Goal: Task Accomplishment & Management: Complete application form

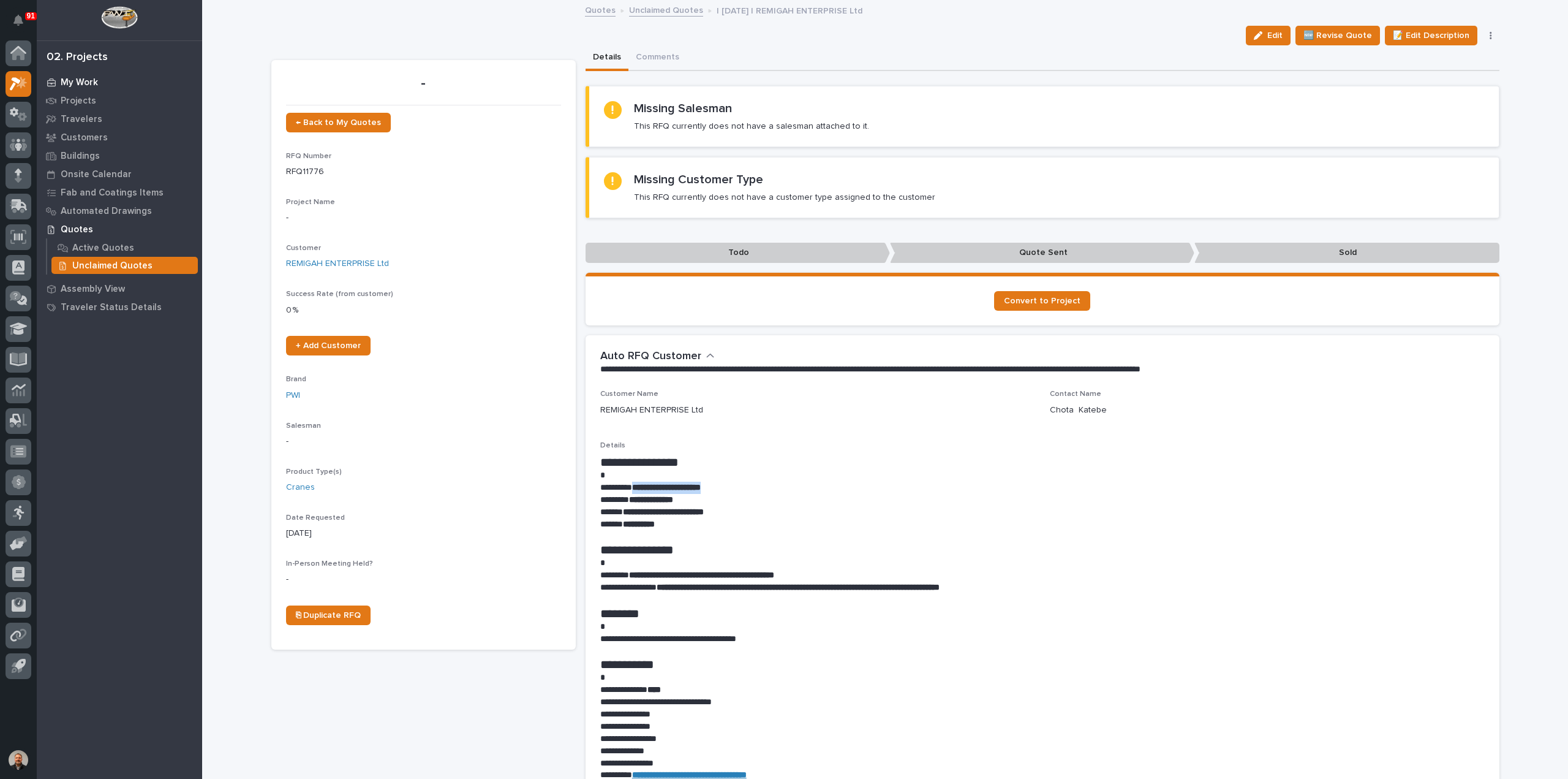
click at [82, 80] on p "My Work" at bounding box center [79, 82] width 37 height 11
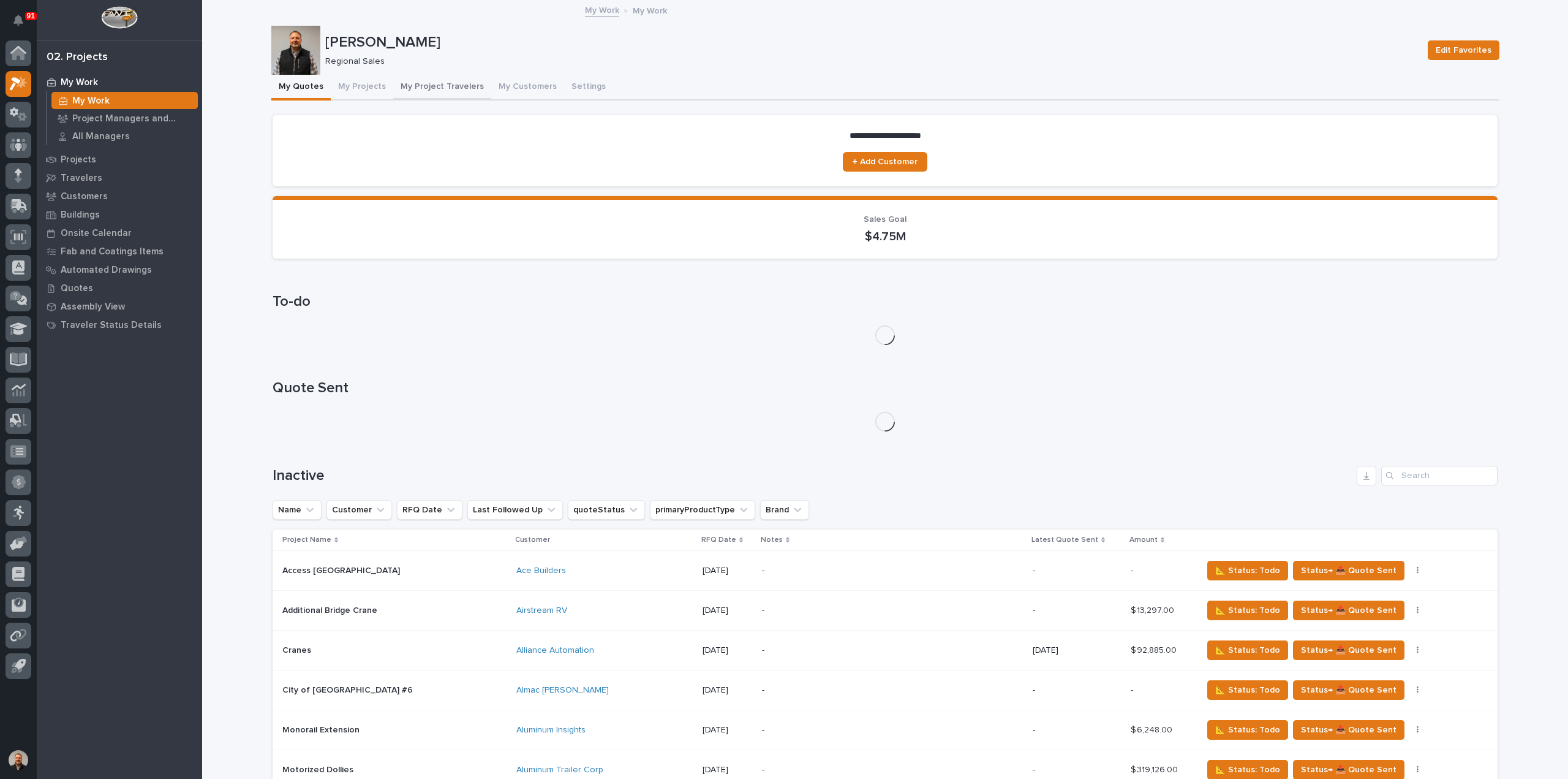
click at [453, 85] on button "My Project Travelers" at bounding box center [441, 88] width 98 height 26
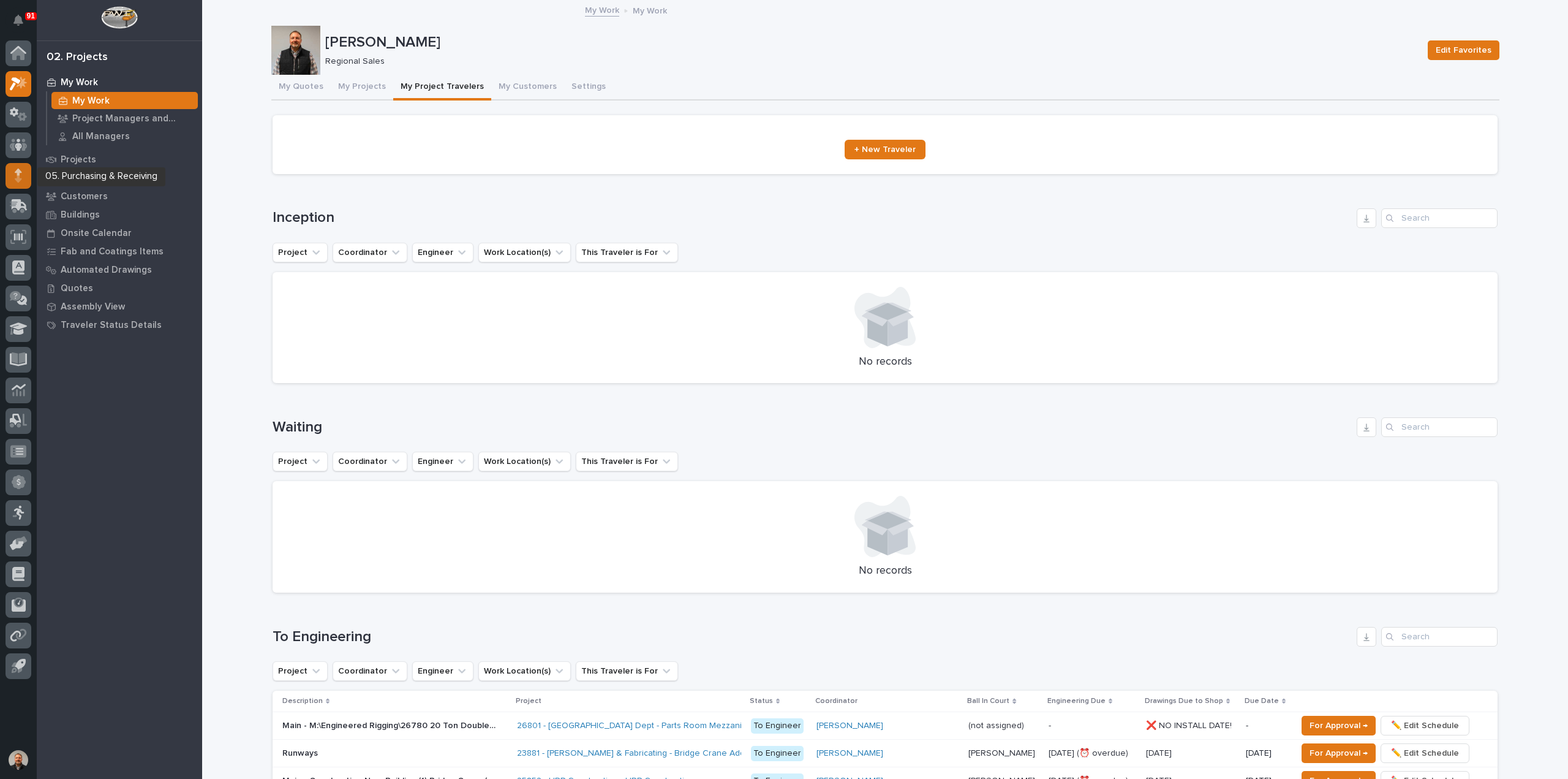
click at [17, 176] on icon at bounding box center [17, 178] width 6 height 6
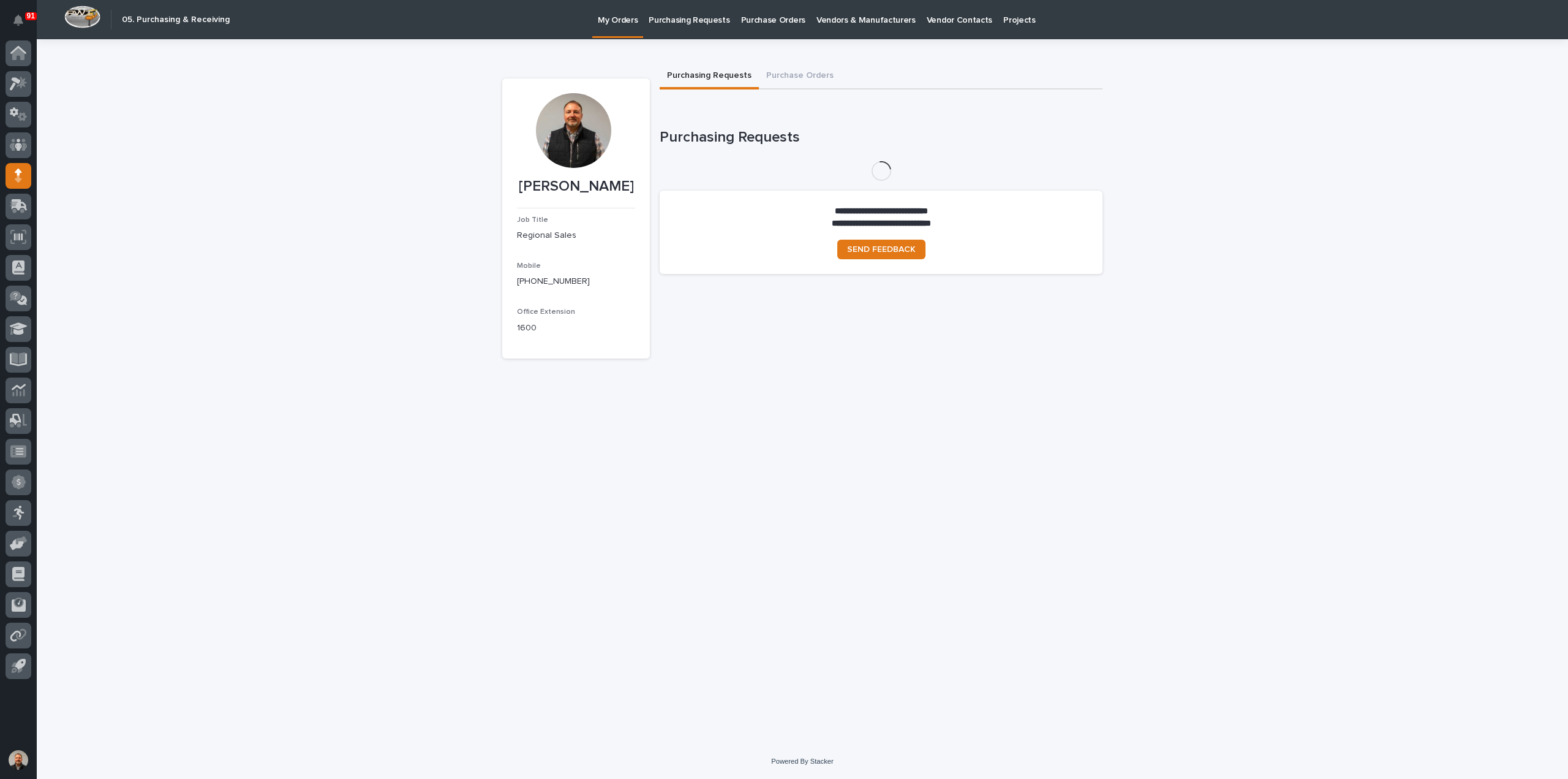
click at [698, 16] on p "Purchasing Requests" at bounding box center [689, 13] width 80 height 26
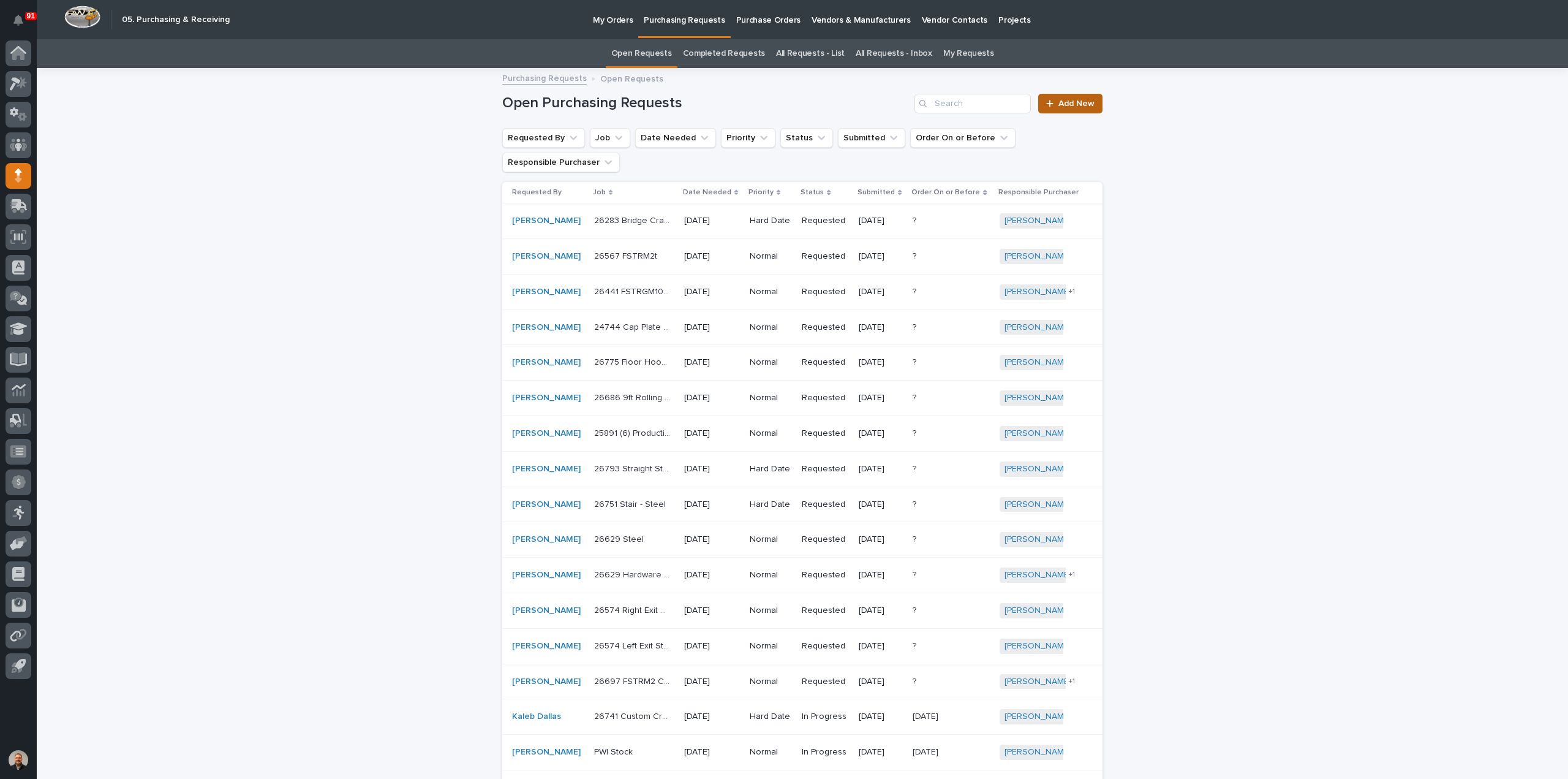
click at [1057, 98] on link "Add New" at bounding box center [1070, 103] width 64 height 19
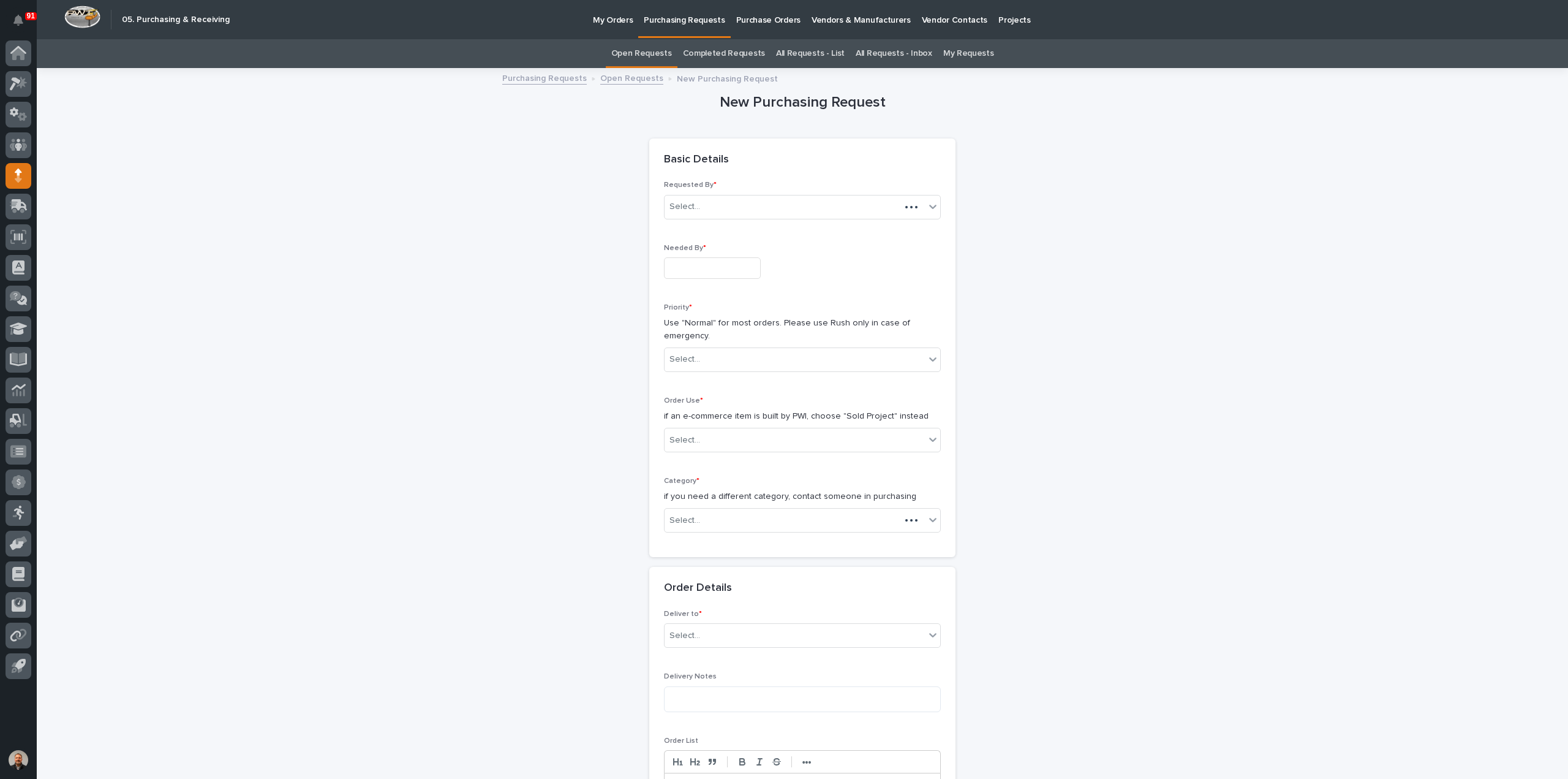
scroll to position [39, 0]
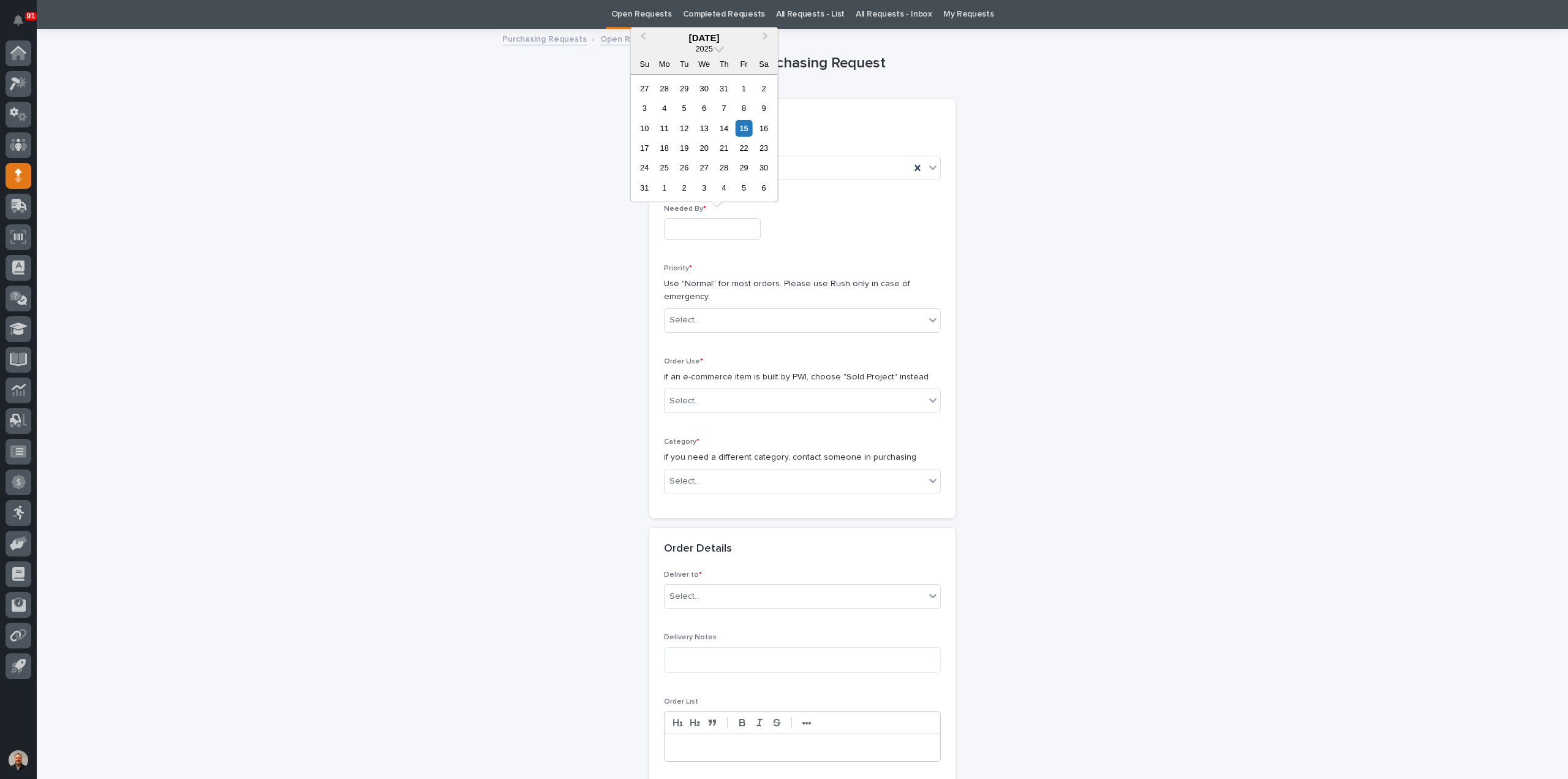
click at [684, 229] on input "text" at bounding box center [713, 229] width 97 height 21
click at [702, 149] on div "20" at bounding box center [705, 148] width 16 height 16
type input "**********"
click at [689, 323] on div "Select..." at bounding box center [685, 320] width 31 height 13
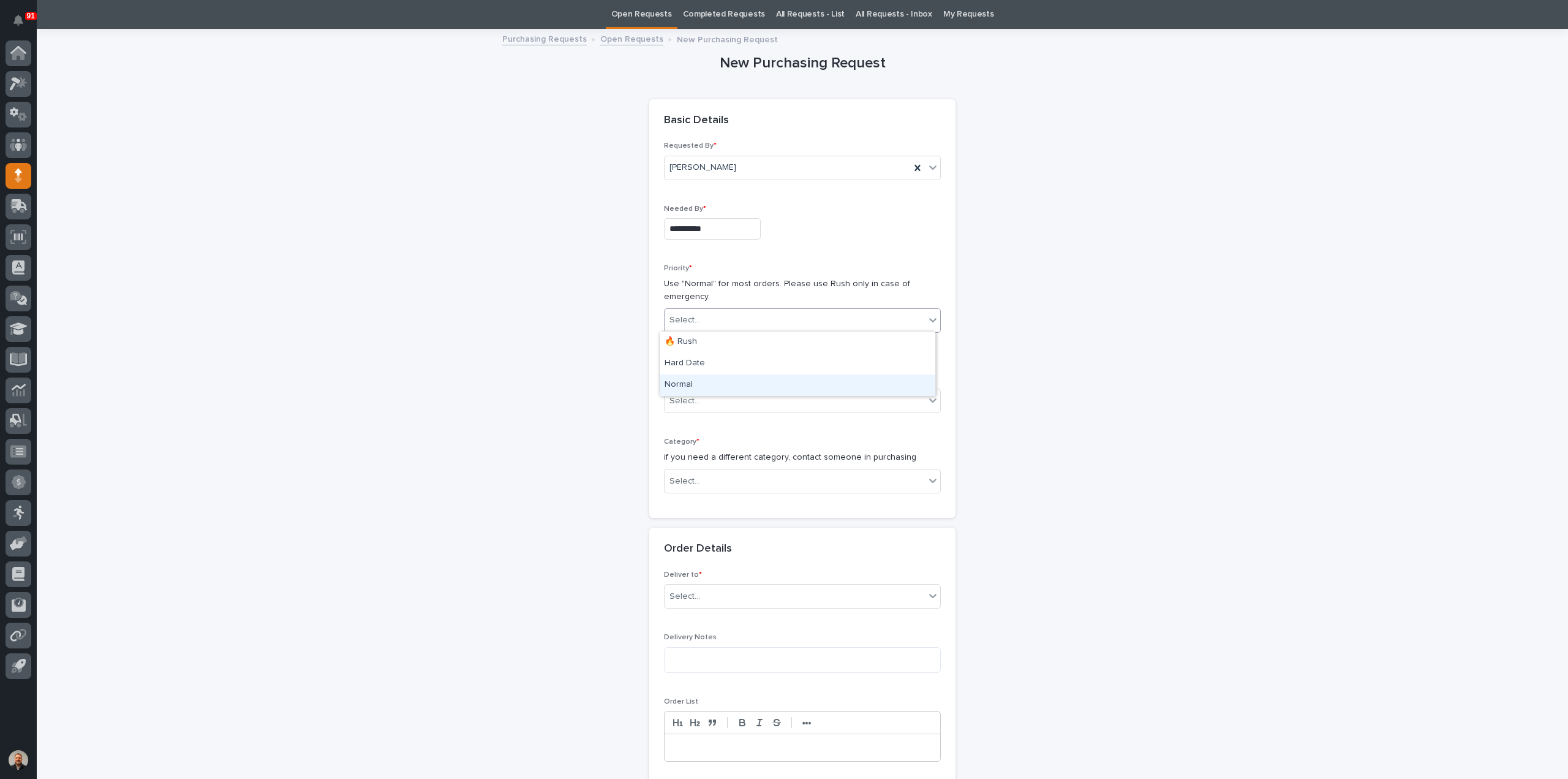
click at [683, 382] on div "Normal" at bounding box center [798, 385] width 276 height 21
click at [702, 396] on input "text" at bounding box center [702, 400] width 1 height 10
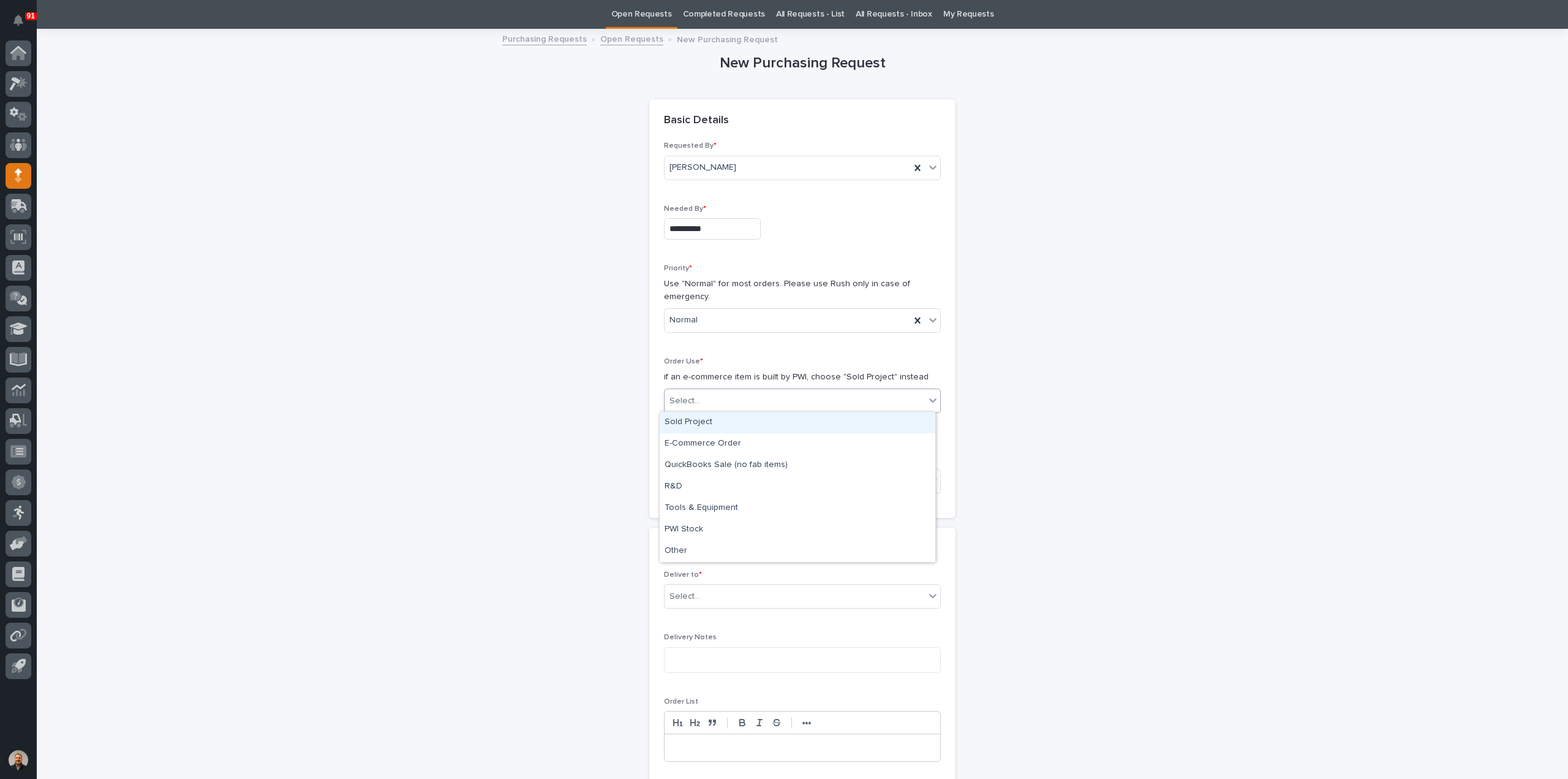
click at [697, 424] on div "Sold Project" at bounding box center [798, 422] width 276 height 21
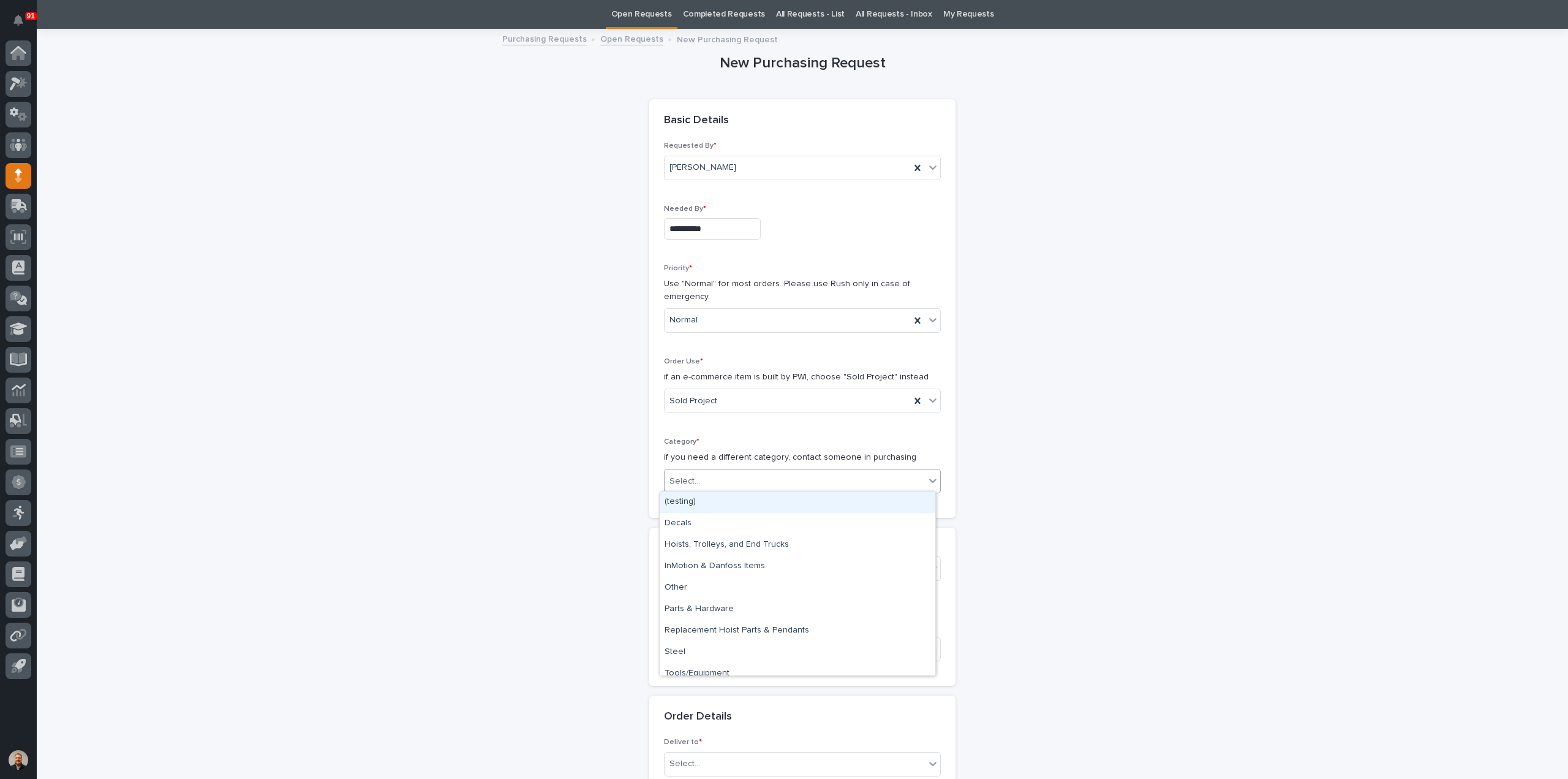
click at [702, 474] on div "Select..." at bounding box center [794, 482] width 260 height 20
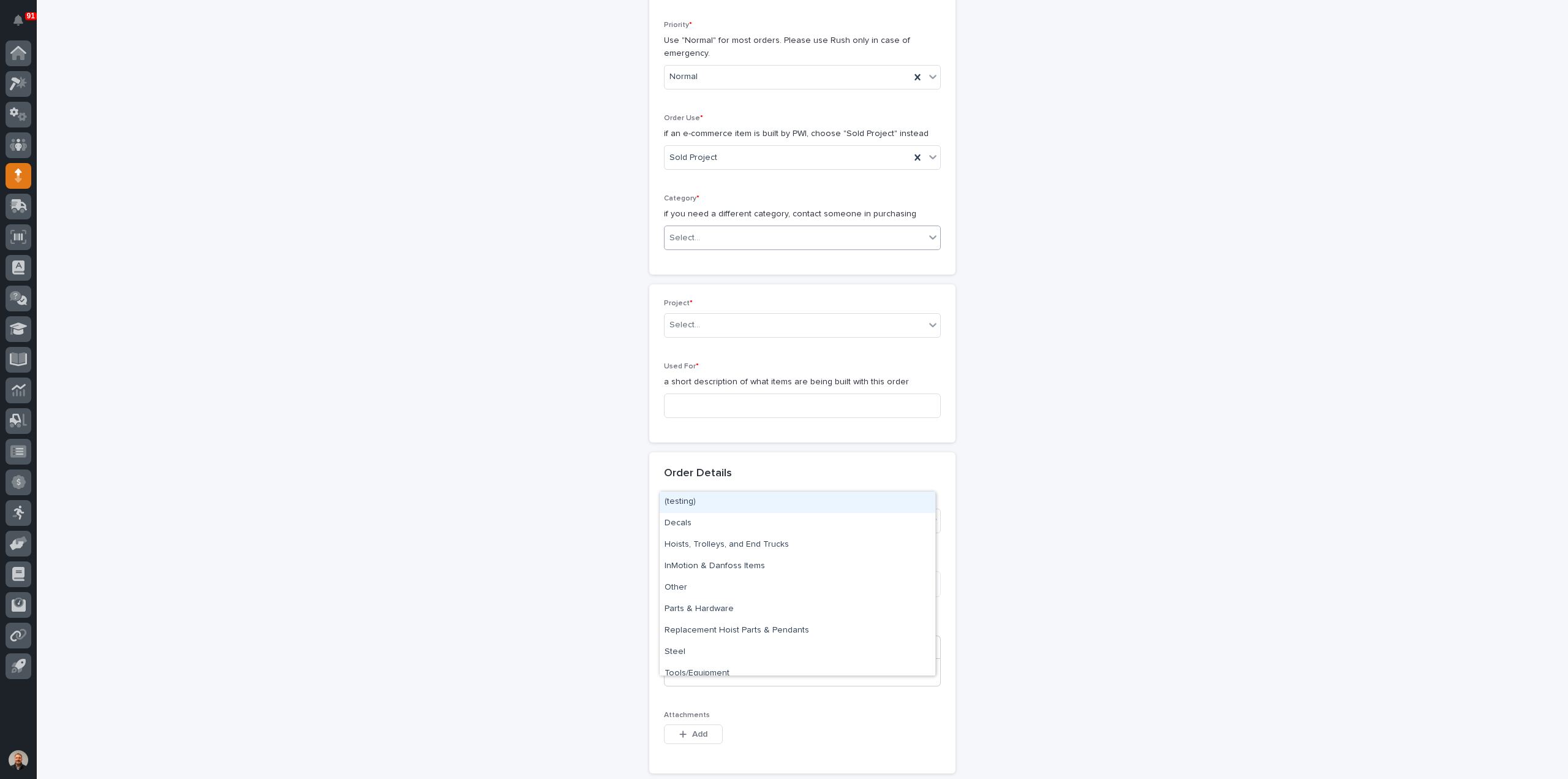
scroll to position [284, 0]
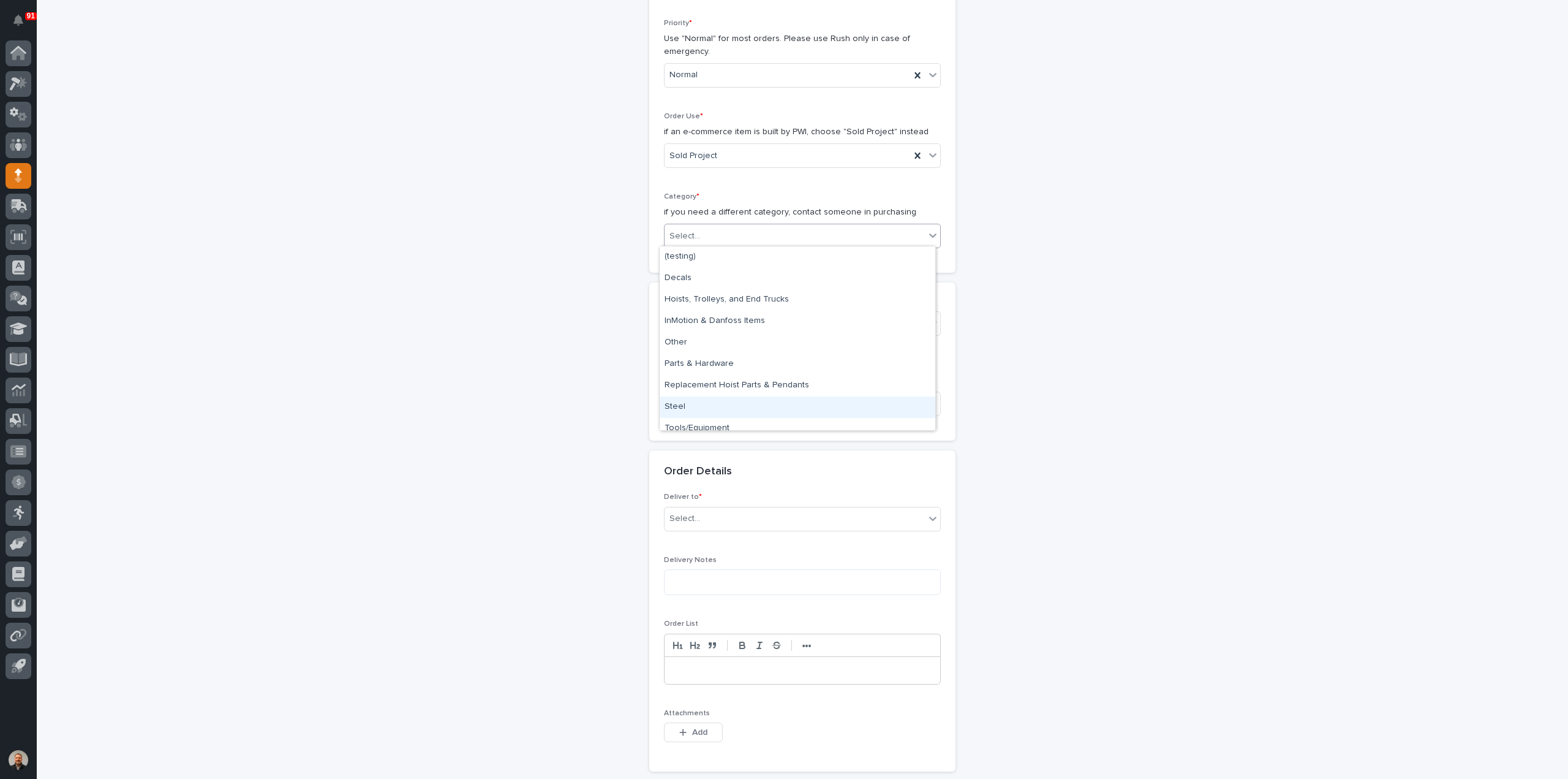
click at [677, 402] on div "Steel" at bounding box center [798, 407] width 276 height 21
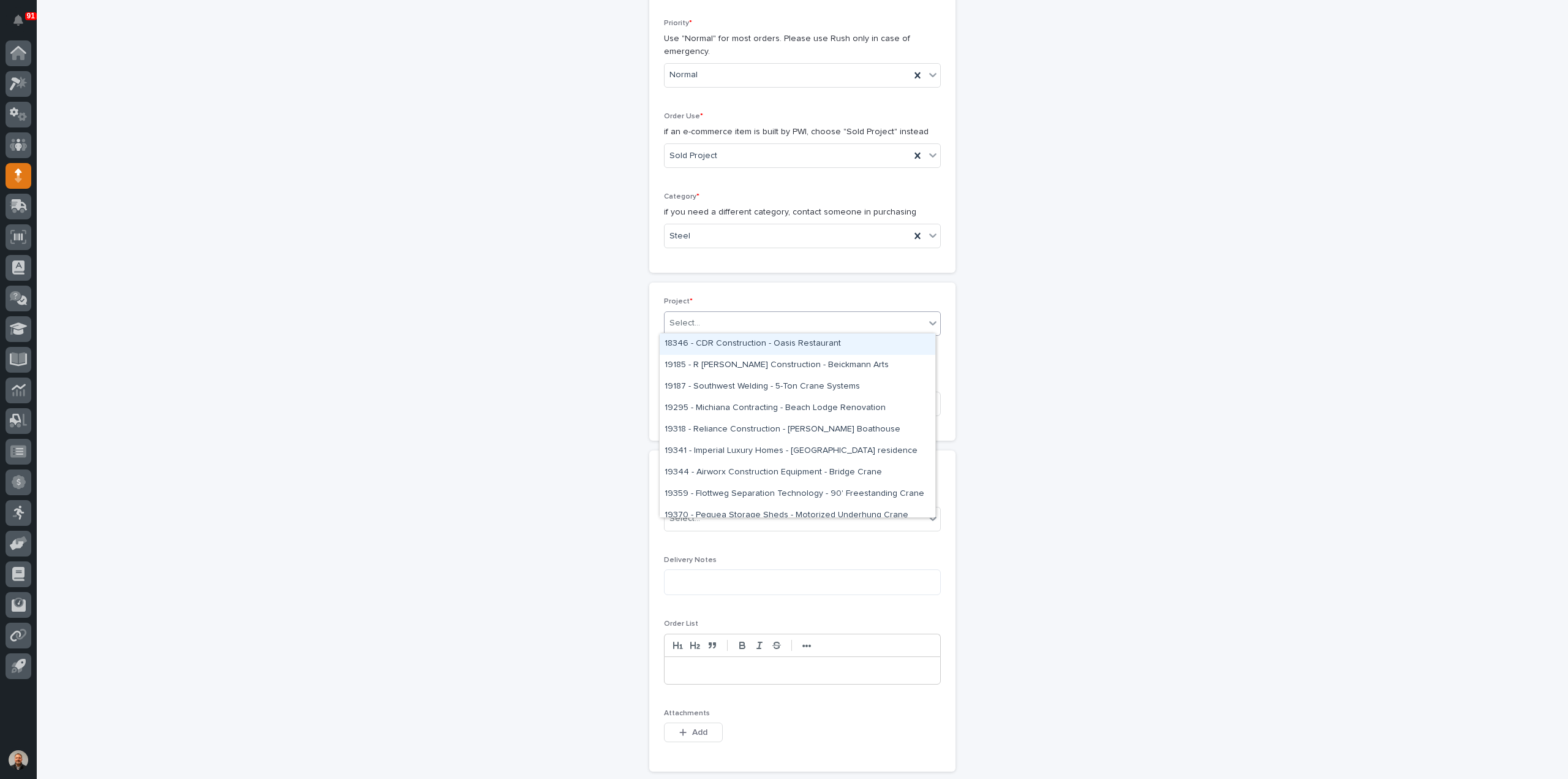
click at [694, 319] on div "Select..." at bounding box center [794, 324] width 260 height 20
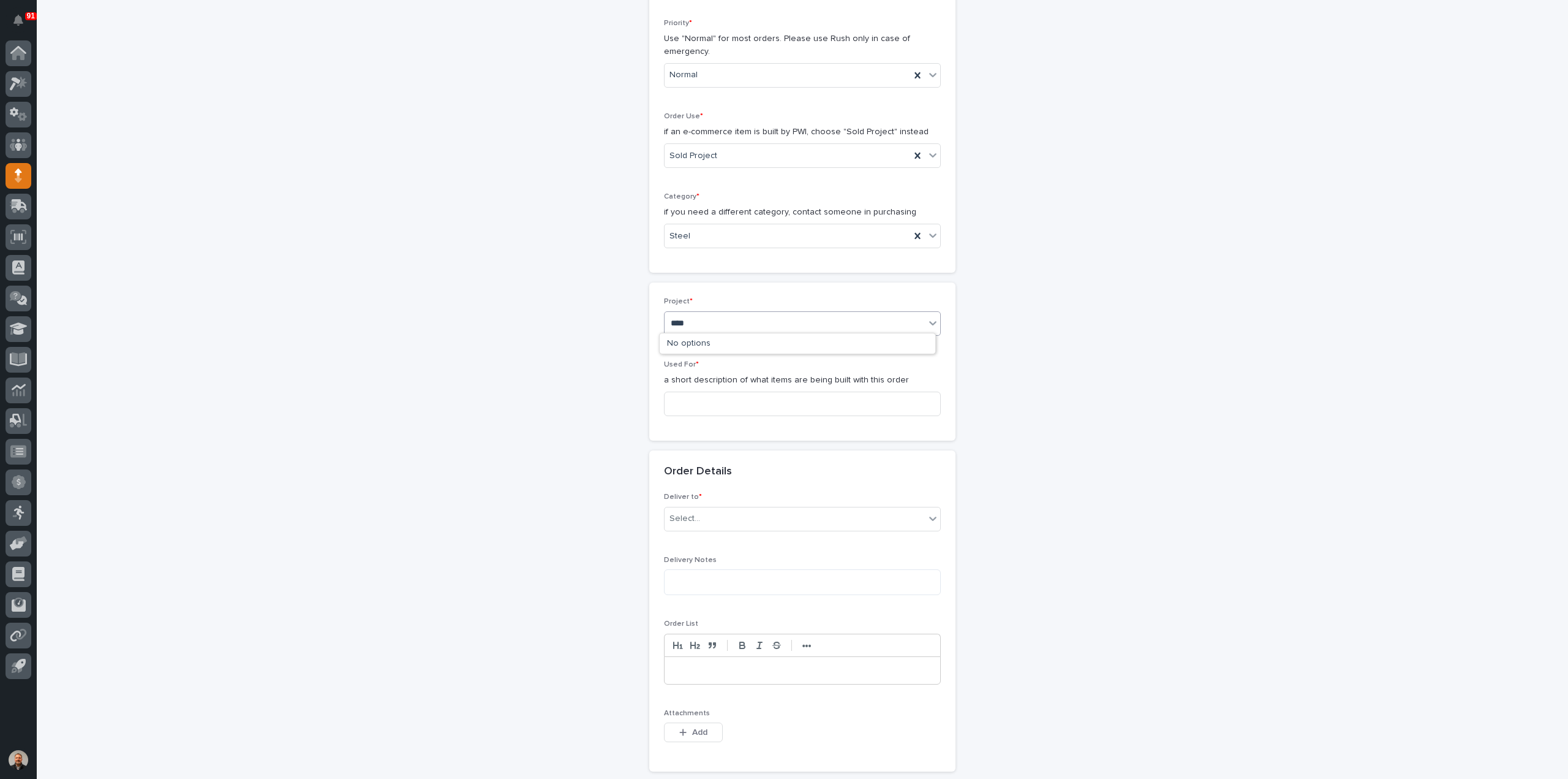
type input "*****"
click at [715, 347] on div "26221 - PolyWood LLC - Chiller Mezzanine" at bounding box center [798, 344] width 276 height 21
click at [684, 399] on input at bounding box center [802, 403] width 277 height 25
type input "Mezzanine"
click at [720, 510] on div "Select..." at bounding box center [794, 518] width 260 height 20
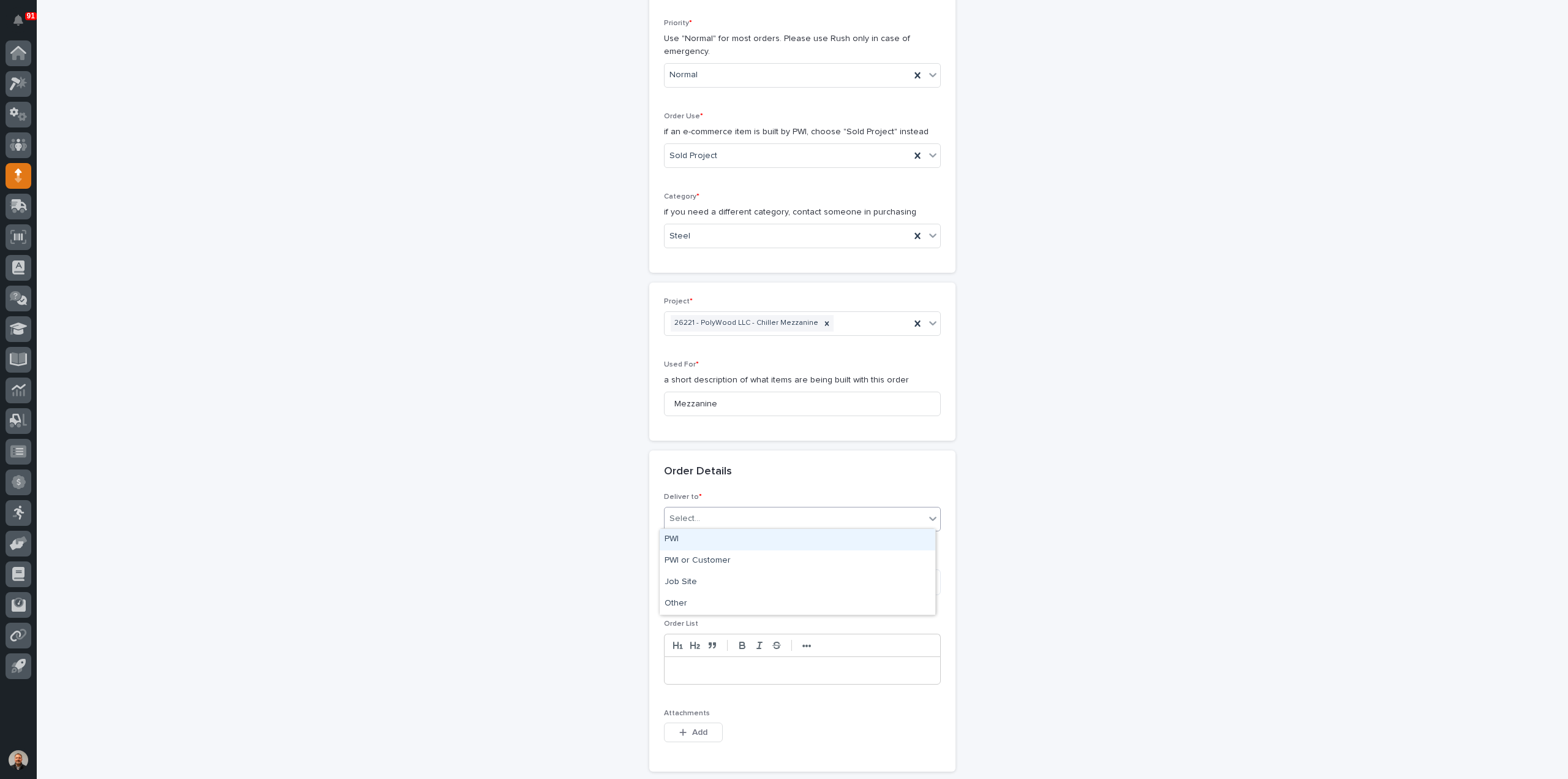
click at [694, 539] on div "PWI" at bounding box center [798, 539] width 276 height 21
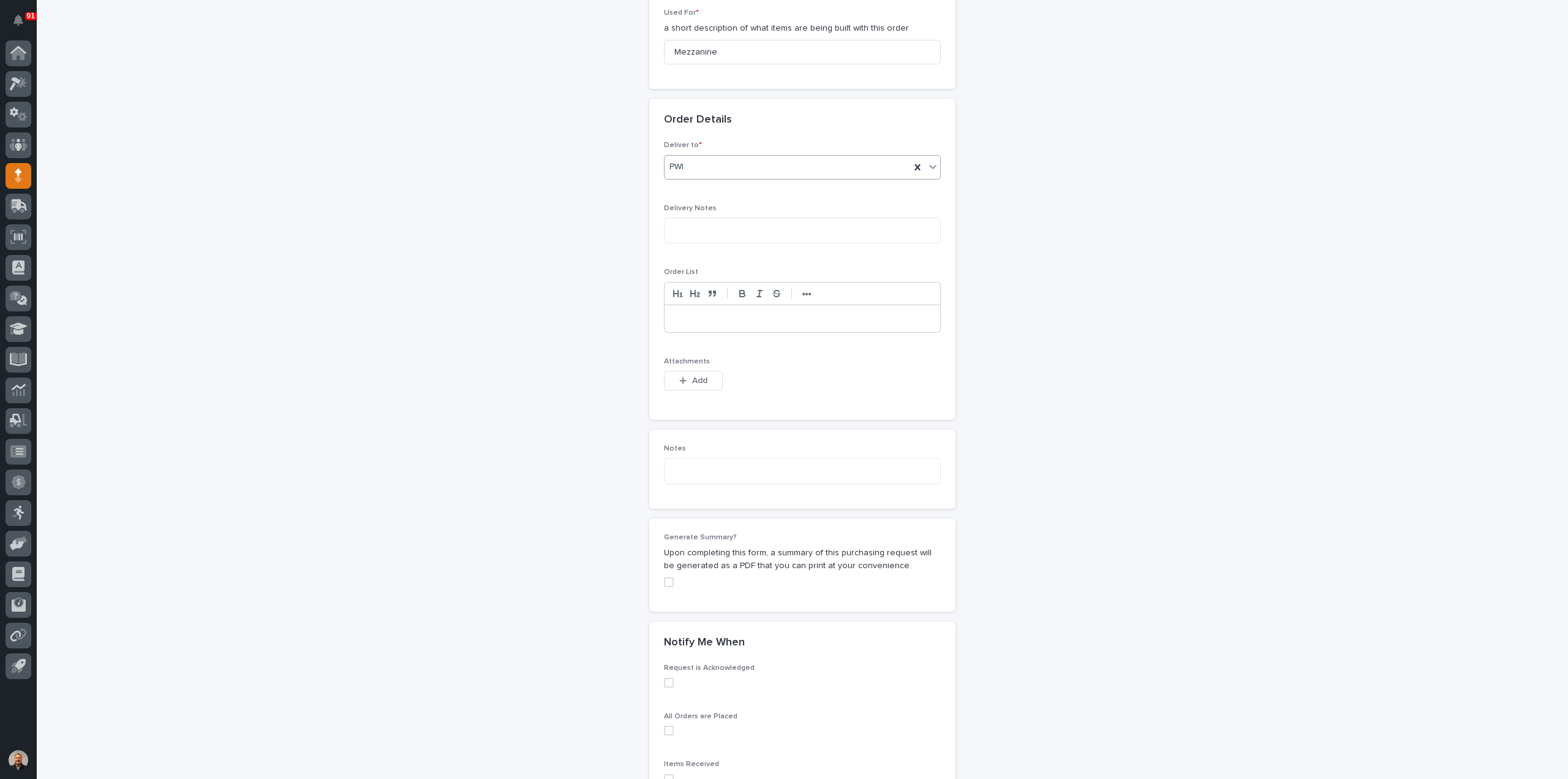
scroll to position [652, 0]
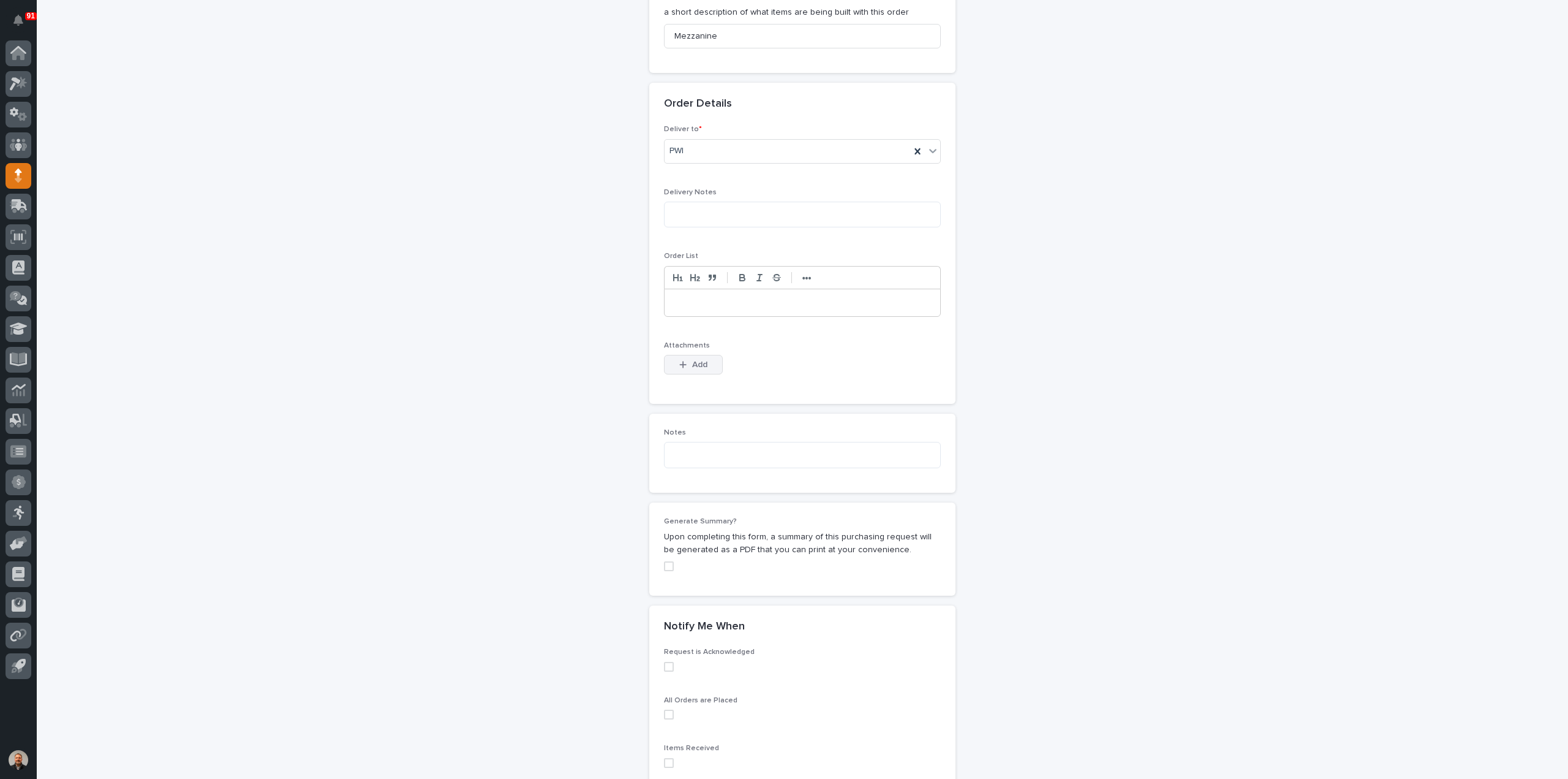
click at [693, 362] on span "Add" at bounding box center [700, 364] width 16 height 8
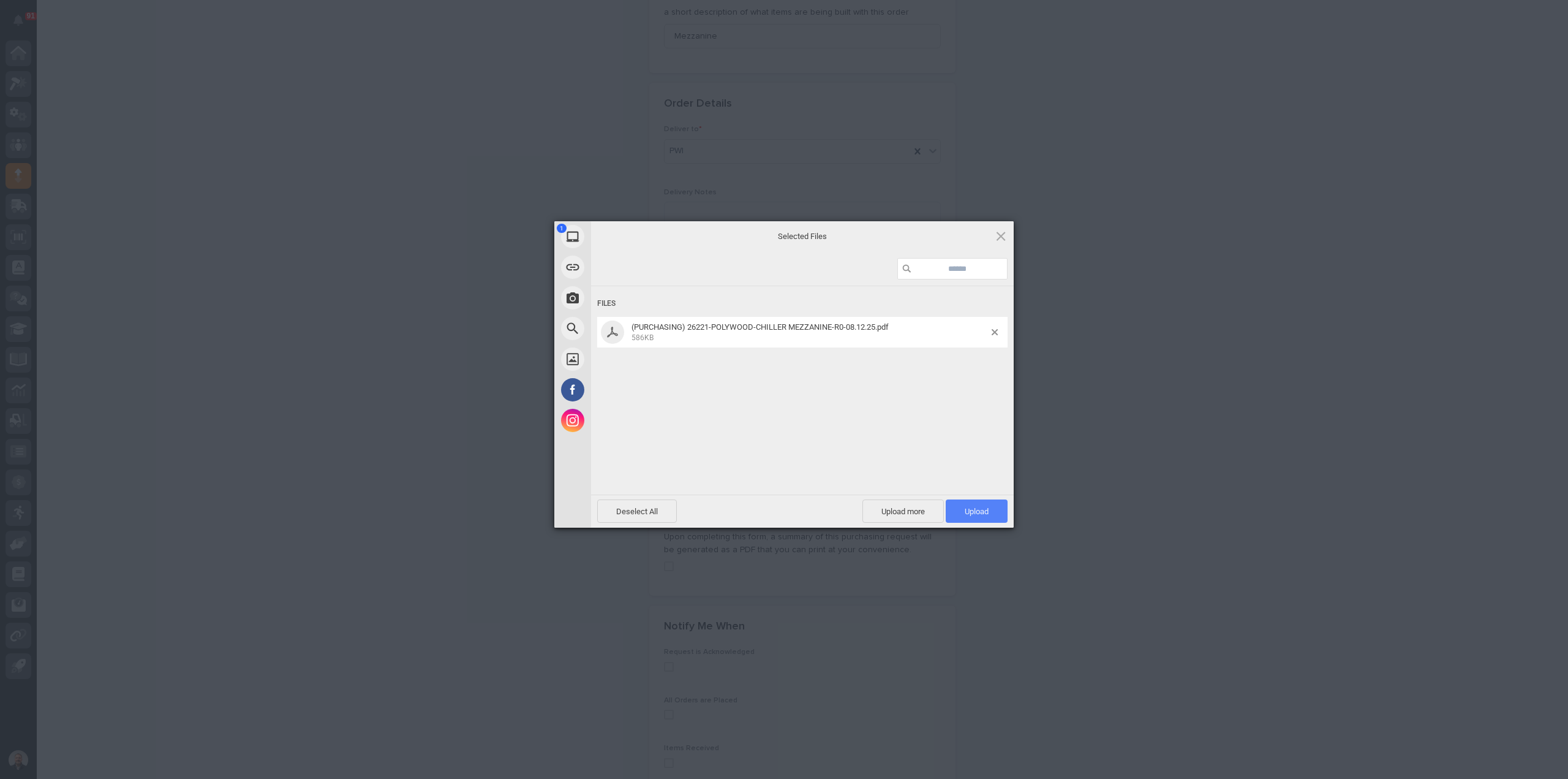
click at [982, 510] on span "Upload 1" at bounding box center [977, 511] width 24 height 9
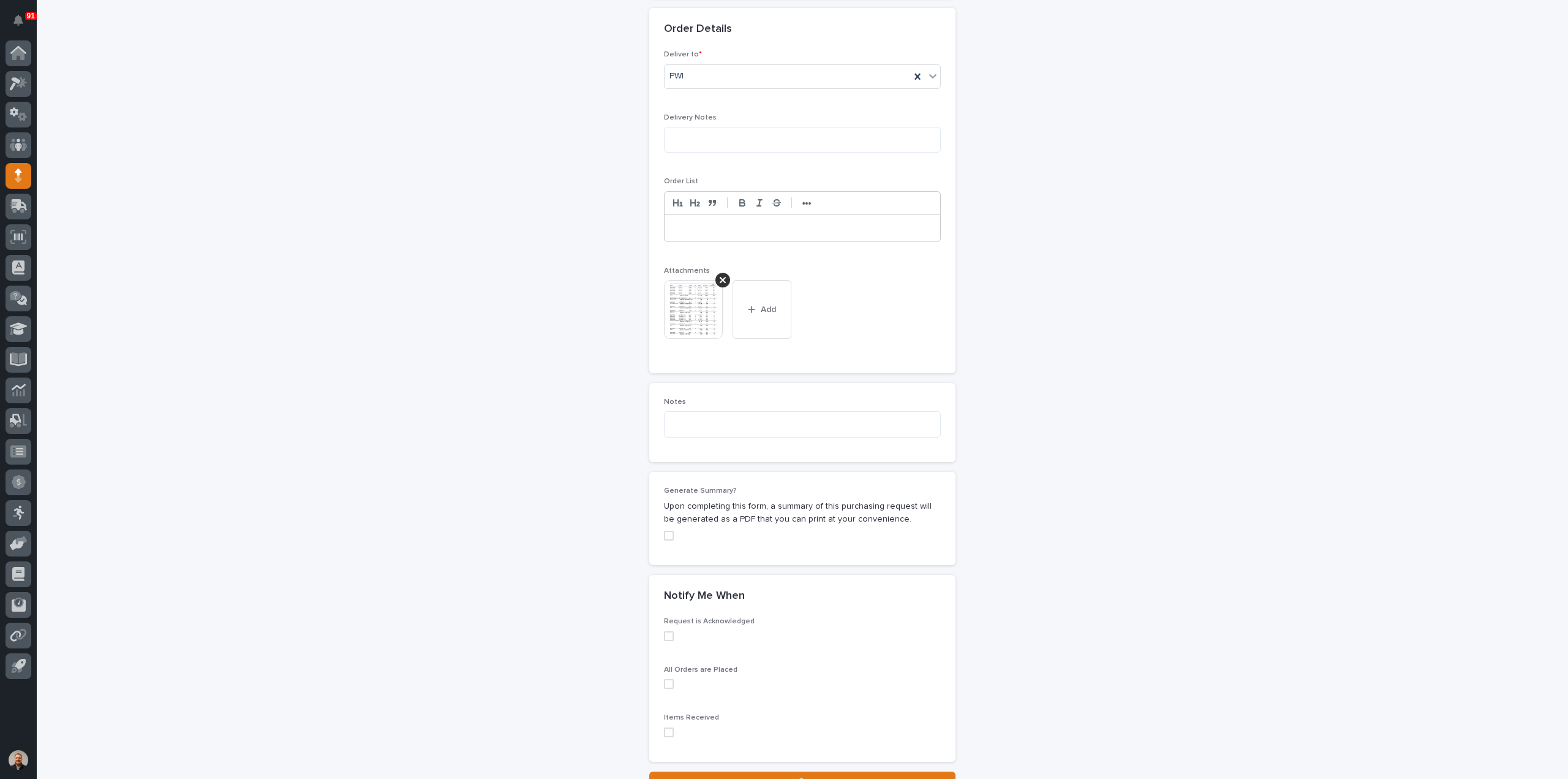
scroll to position [831, 0]
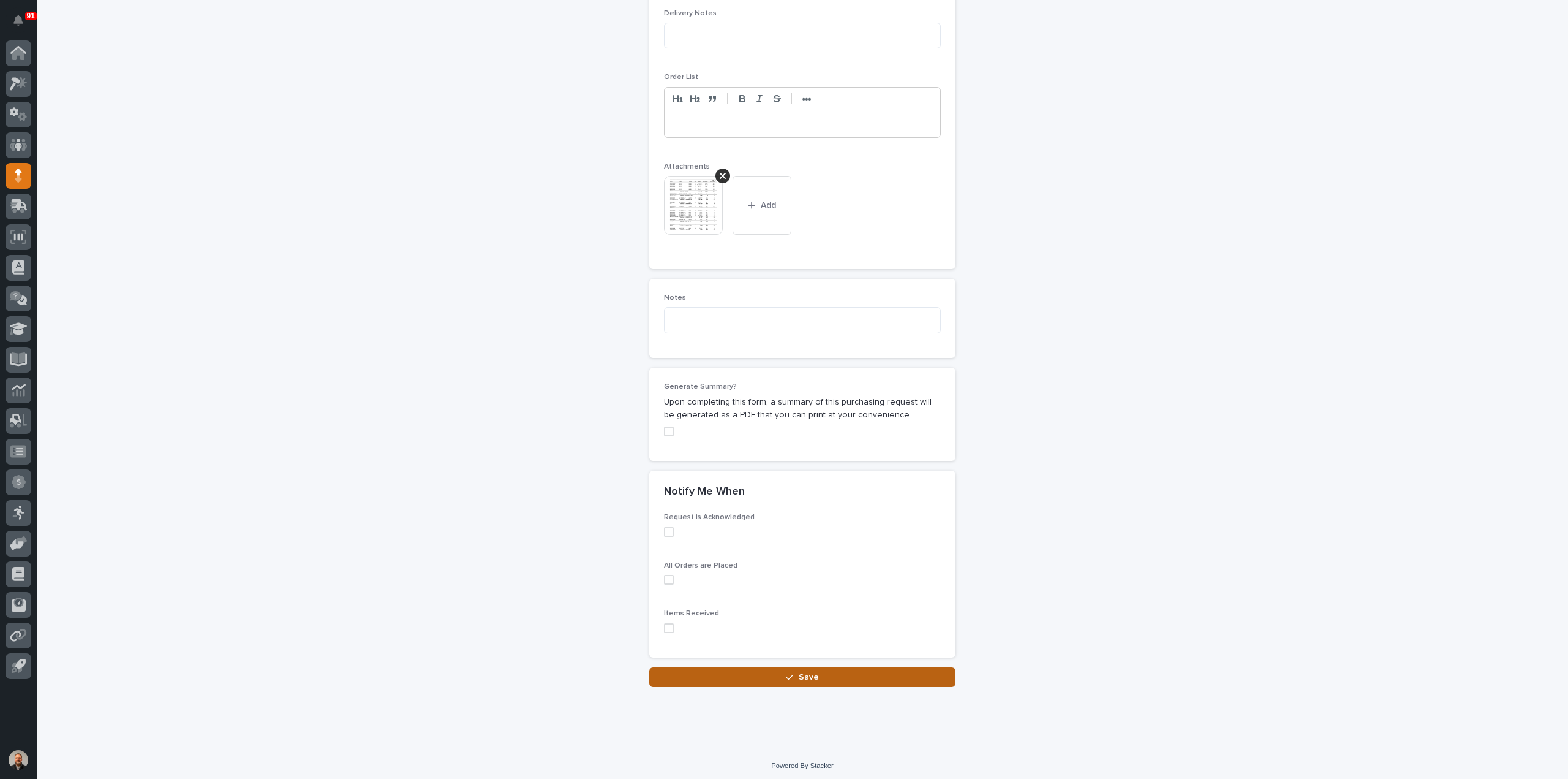
click at [799, 673] on span "Save" at bounding box center [809, 677] width 20 height 8
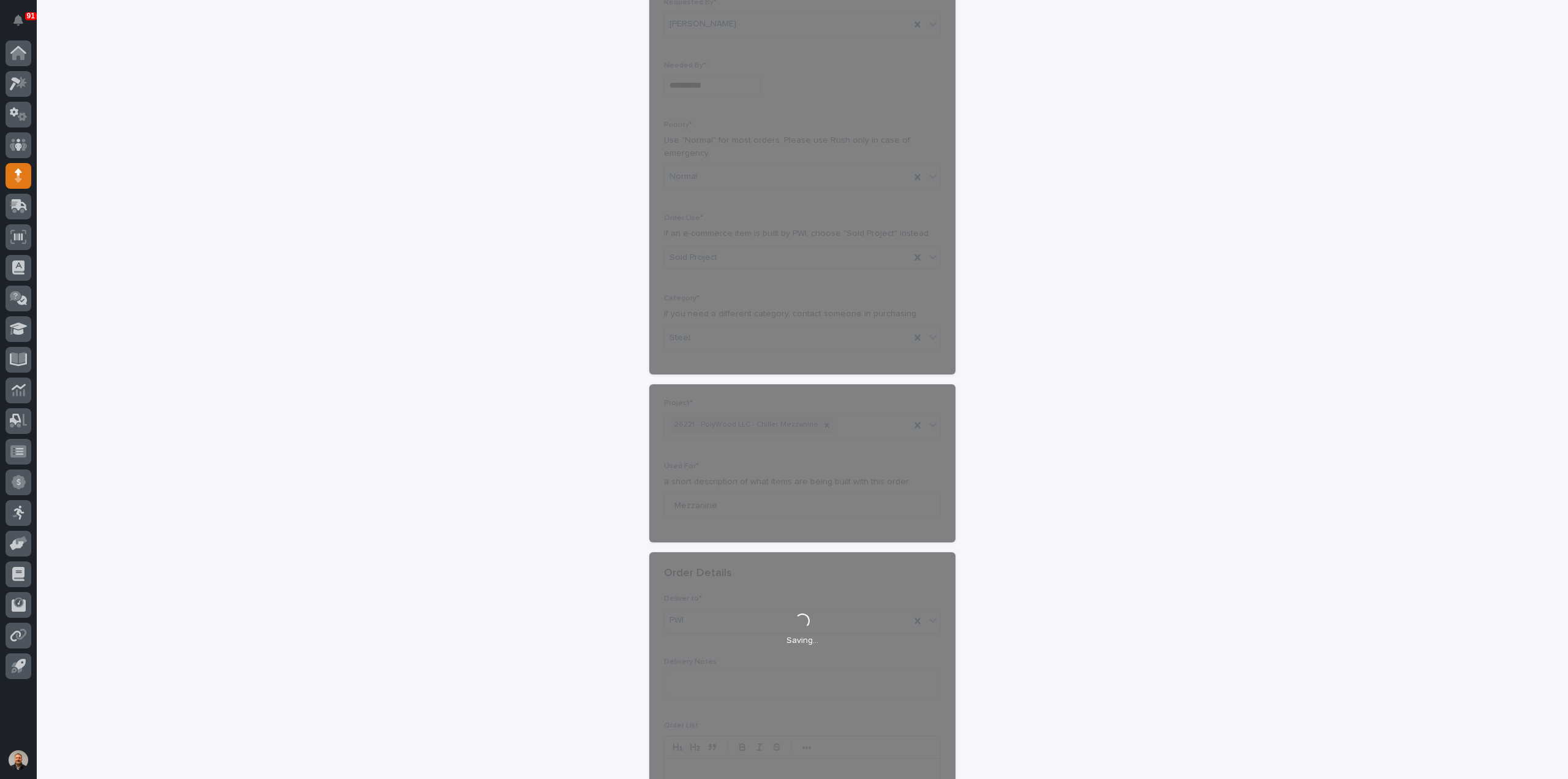
scroll to position [0, 0]
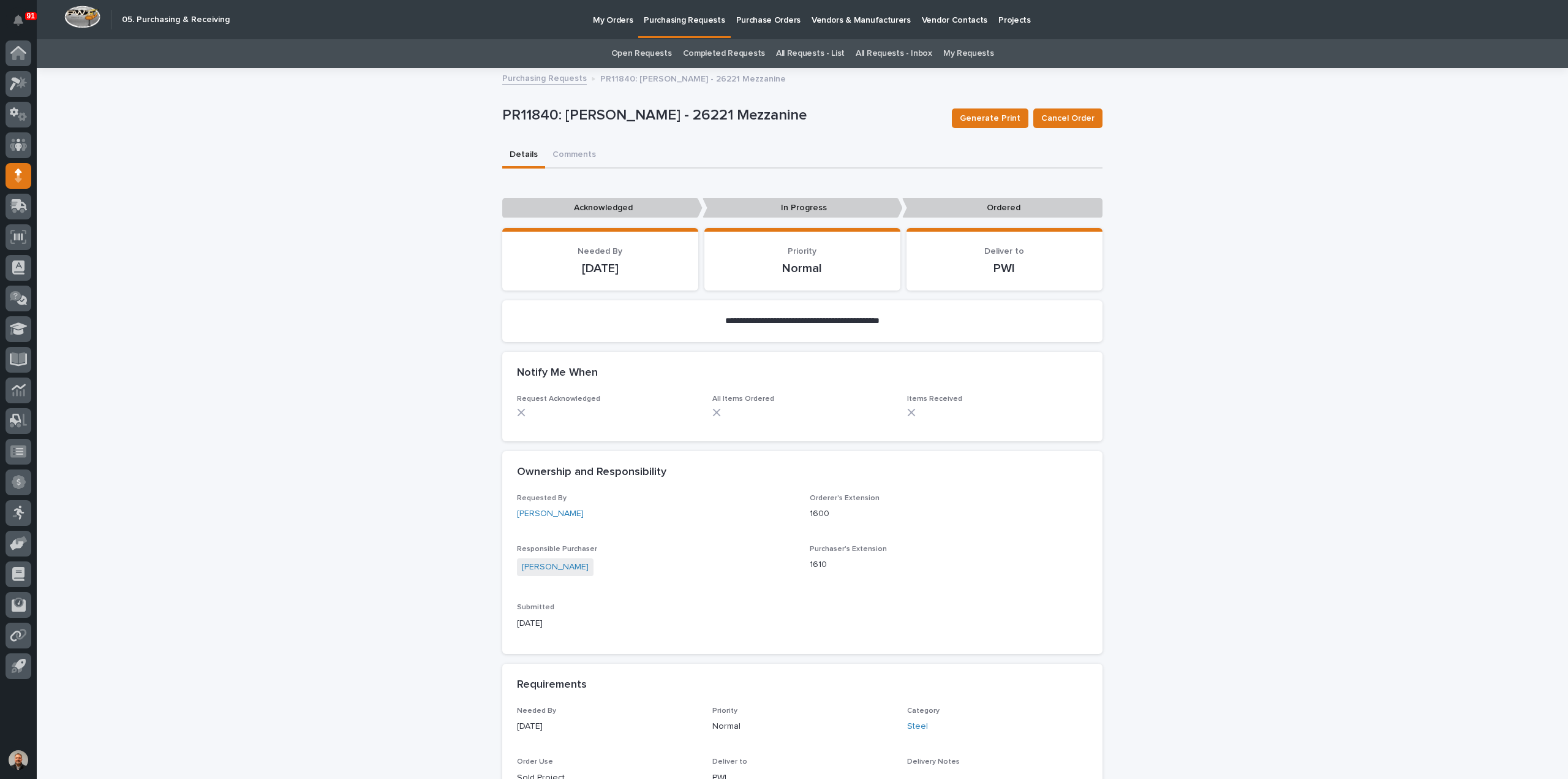
click at [694, 20] on p "Purchasing Requests" at bounding box center [684, 13] width 80 height 26
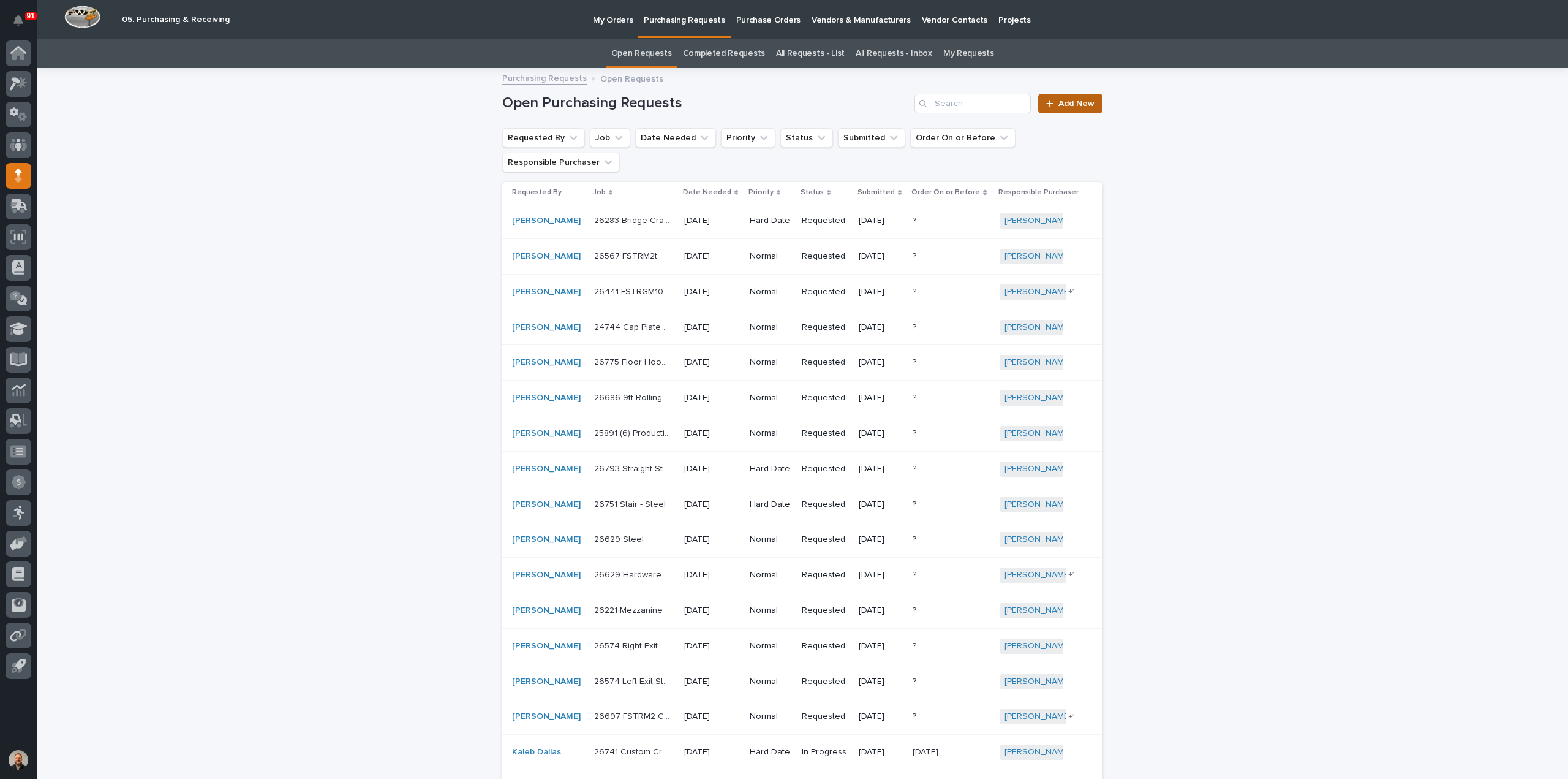
click at [1077, 102] on span "Add New" at bounding box center [1076, 103] width 37 height 8
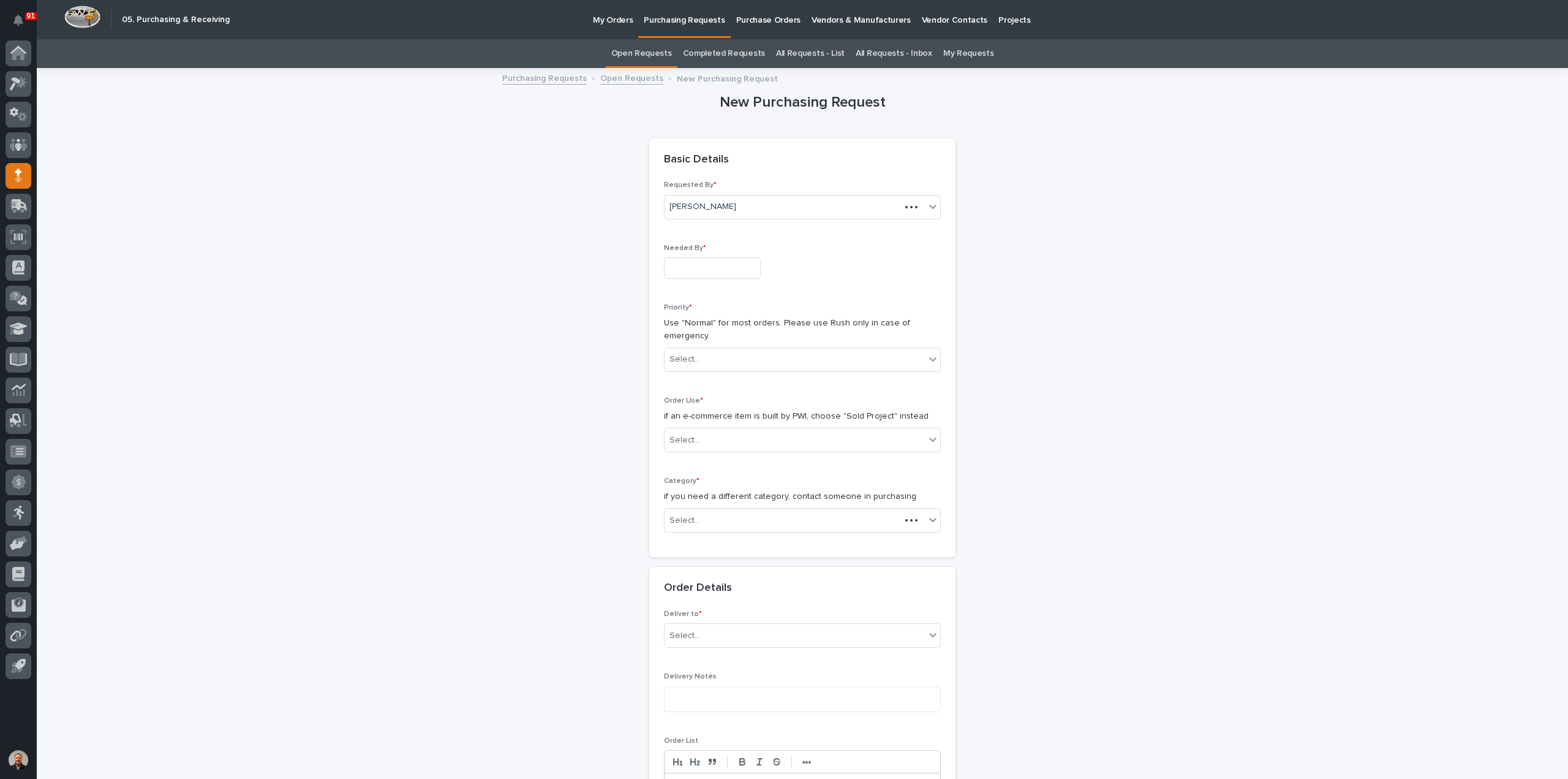
scroll to position [39, 0]
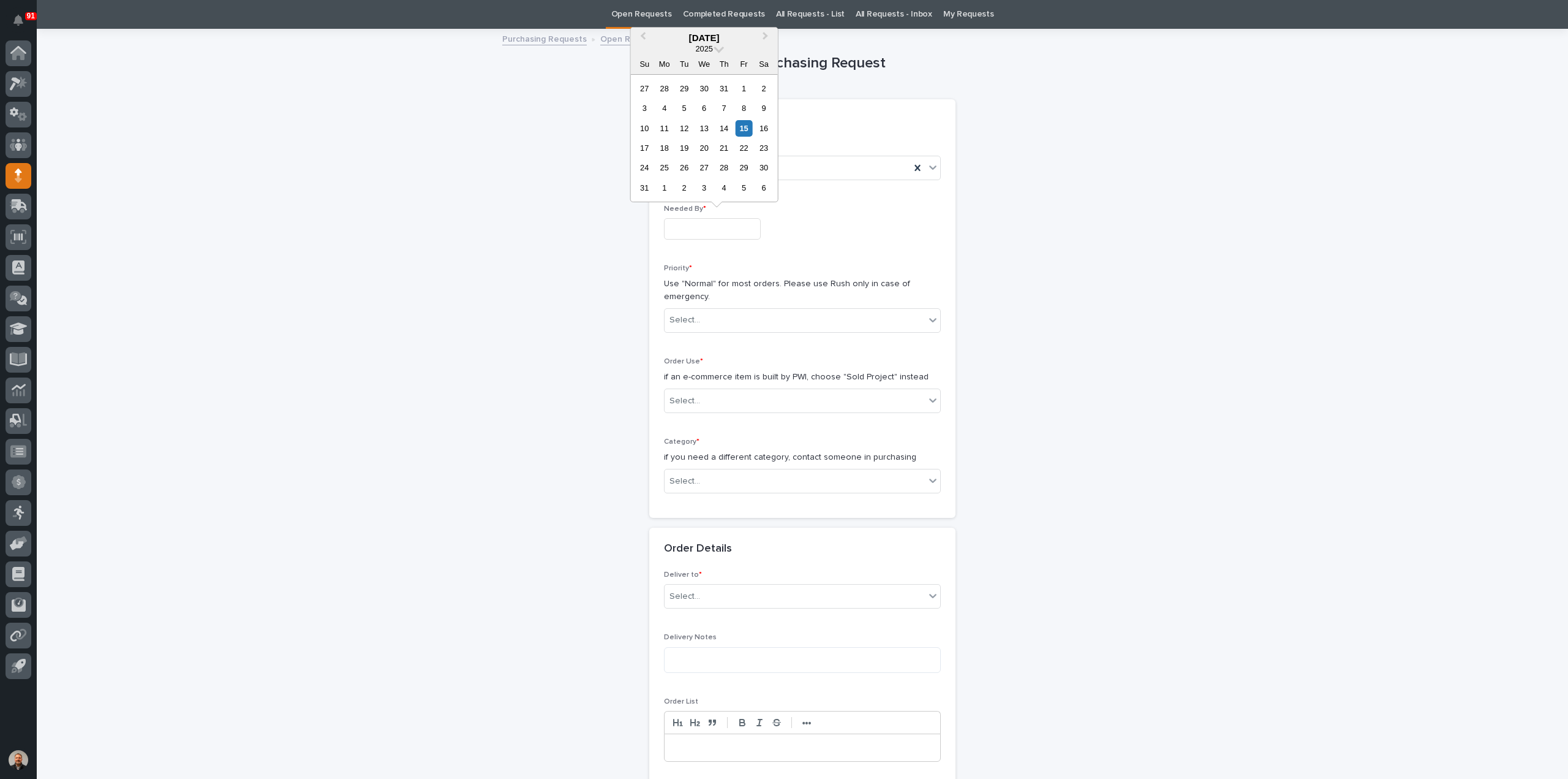
click at [680, 225] on input "text" at bounding box center [713, 229] width 97 height 21
click at [705, 152] on div "20" at bounding box center [705, 148] width 16 height 16
type input "**********"
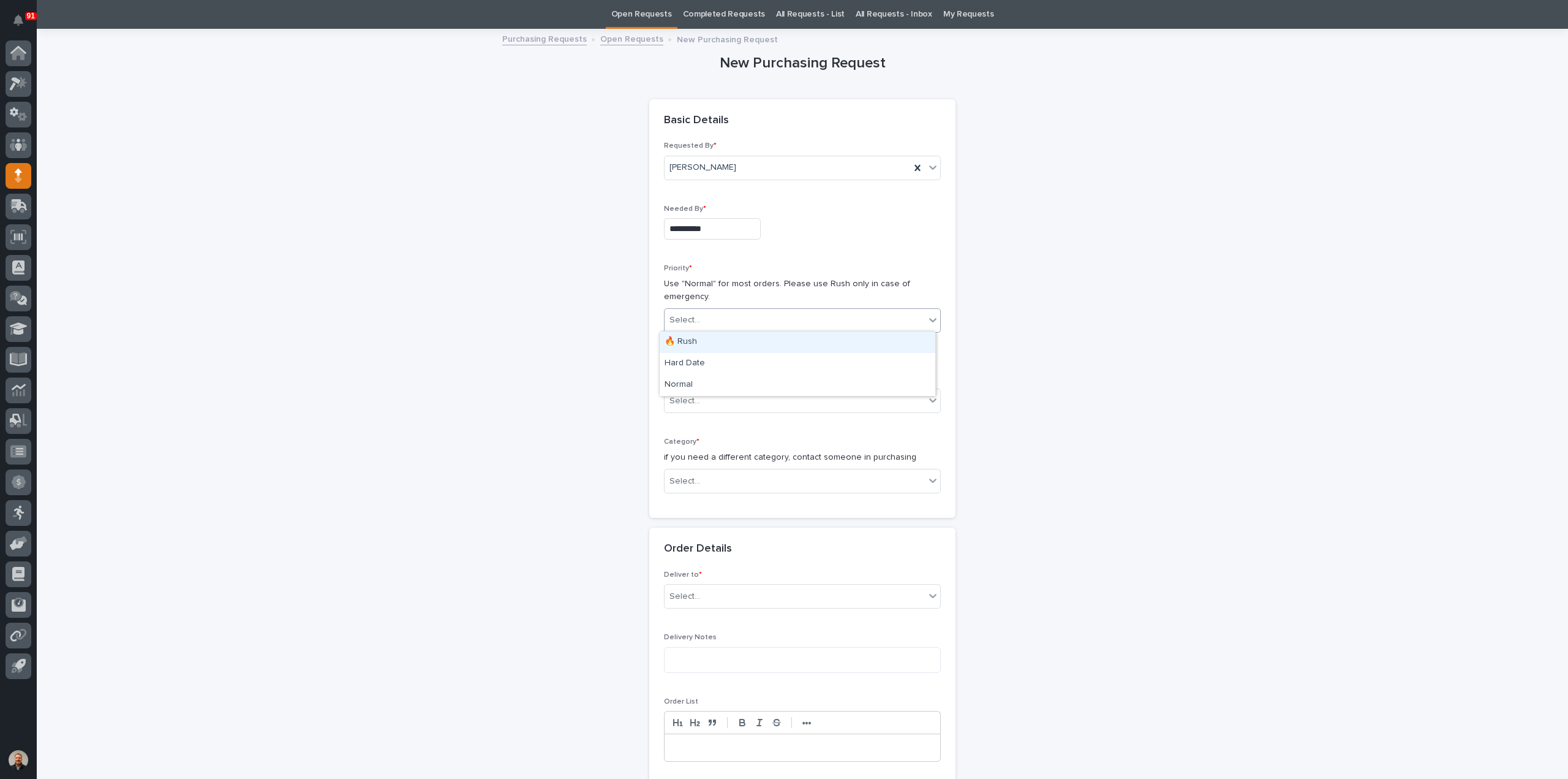
click at [693, 318] on div "Select..." at bounding box center [685, 320] width 31 height 13
click at [684, 385] on div "Normal" at bounding box center [798, 385] width 276 height 21
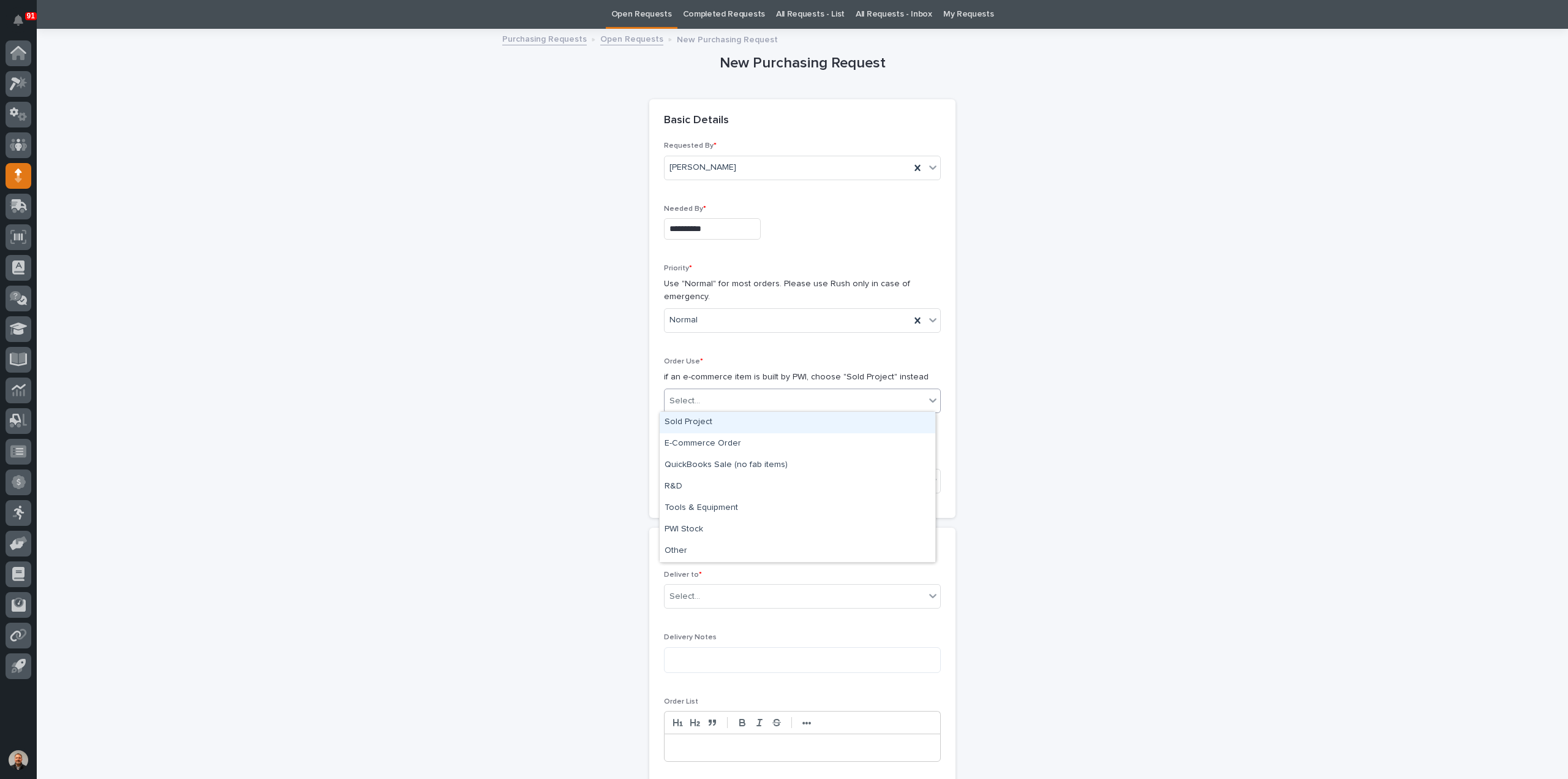
click at [687, 395] on div "Select..." at bounding box center [685, 401] width 31 height 13
click at [684, 423] on div "Sold Project" at bounding box center [798, 422] width 276 height 21
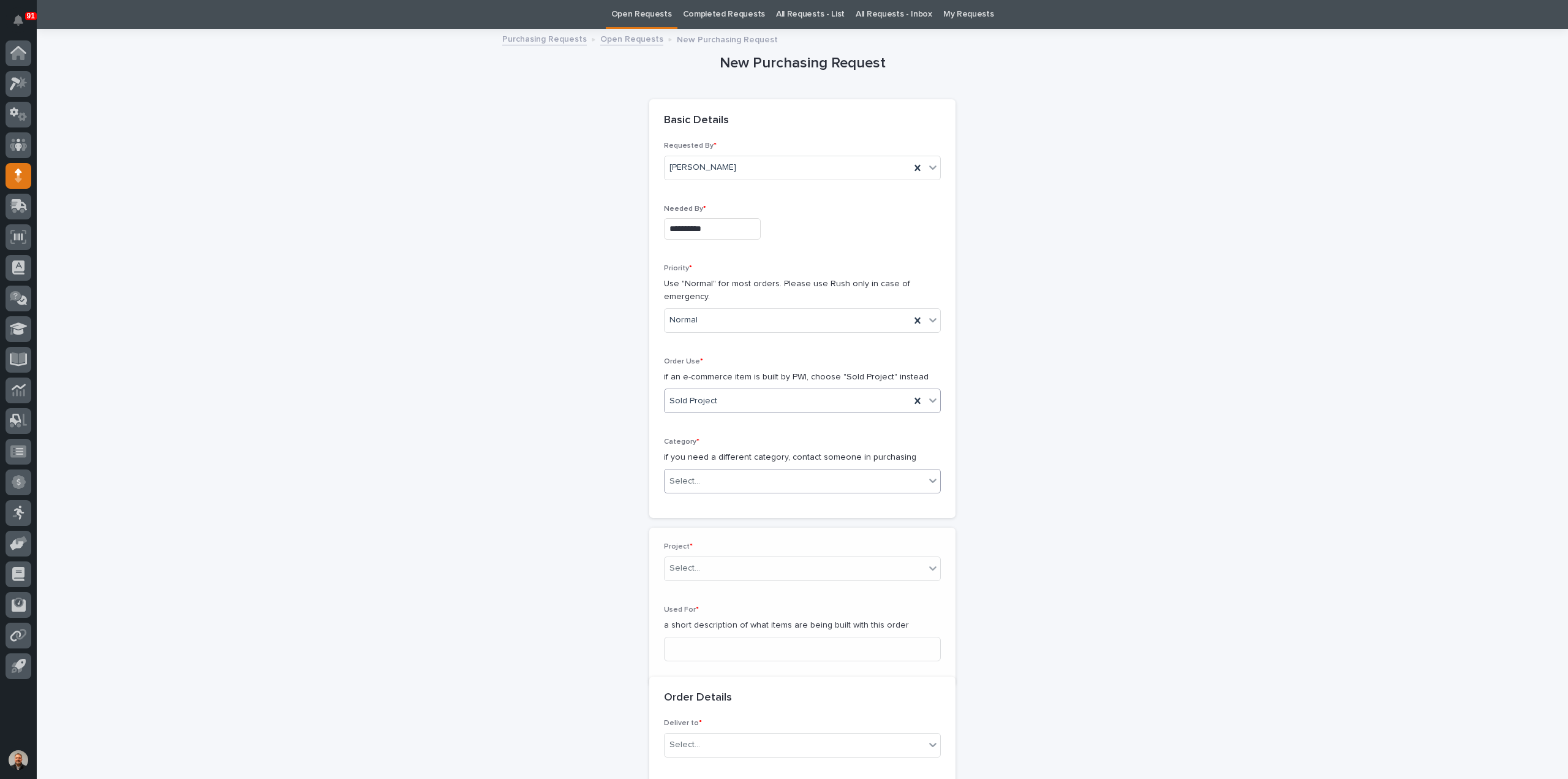
click at [684, 481] on div "Select..." at bounding box center [685, 482] width 31 height 13
click at [694, 609] on div "Parts & Hardware" at bounding box center [798, 609] width 276 height 21
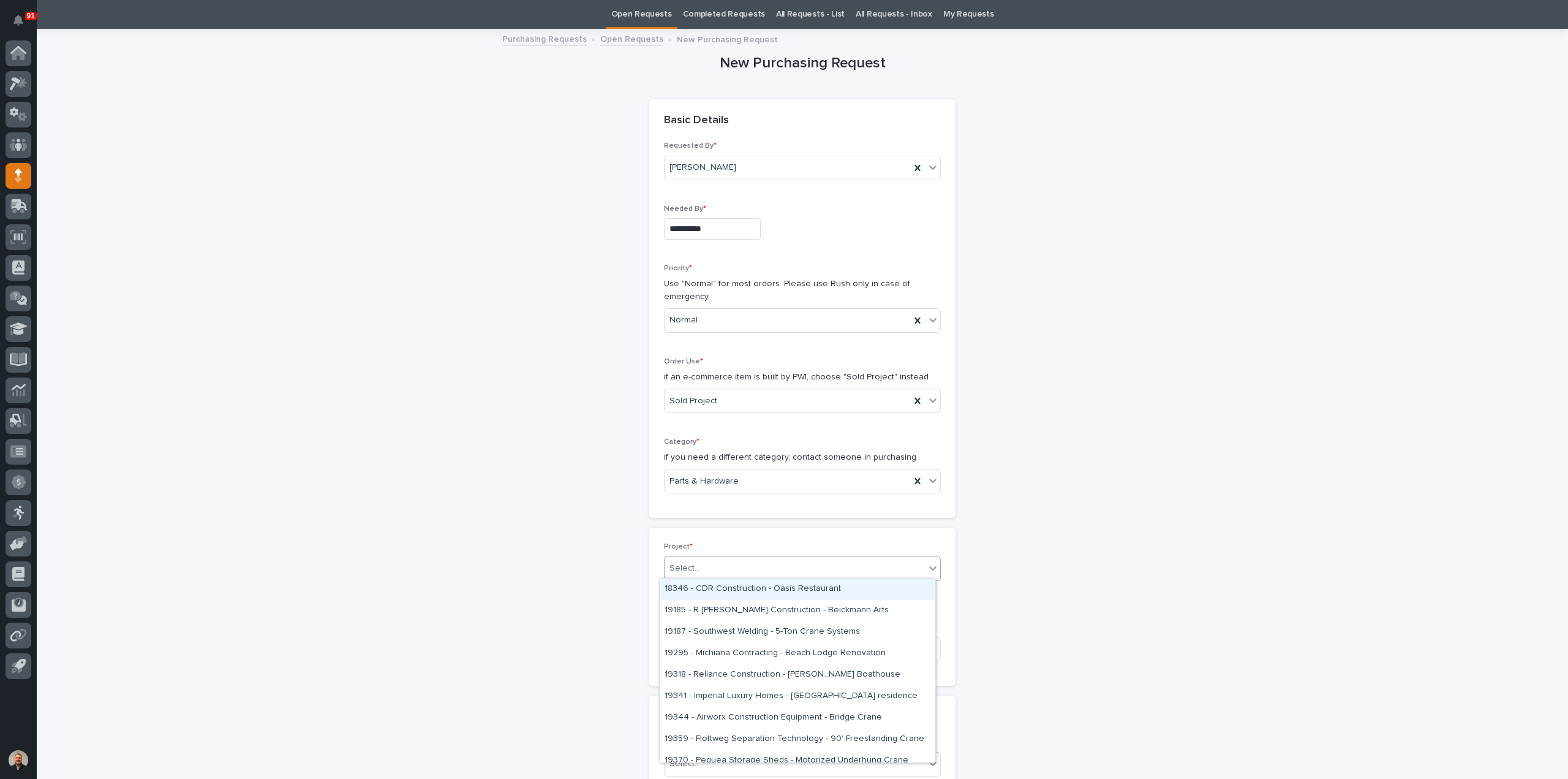
click at [700, 564] on div "Select..." at bounding box center [794, 569] width 260 height 20
type input "*****"
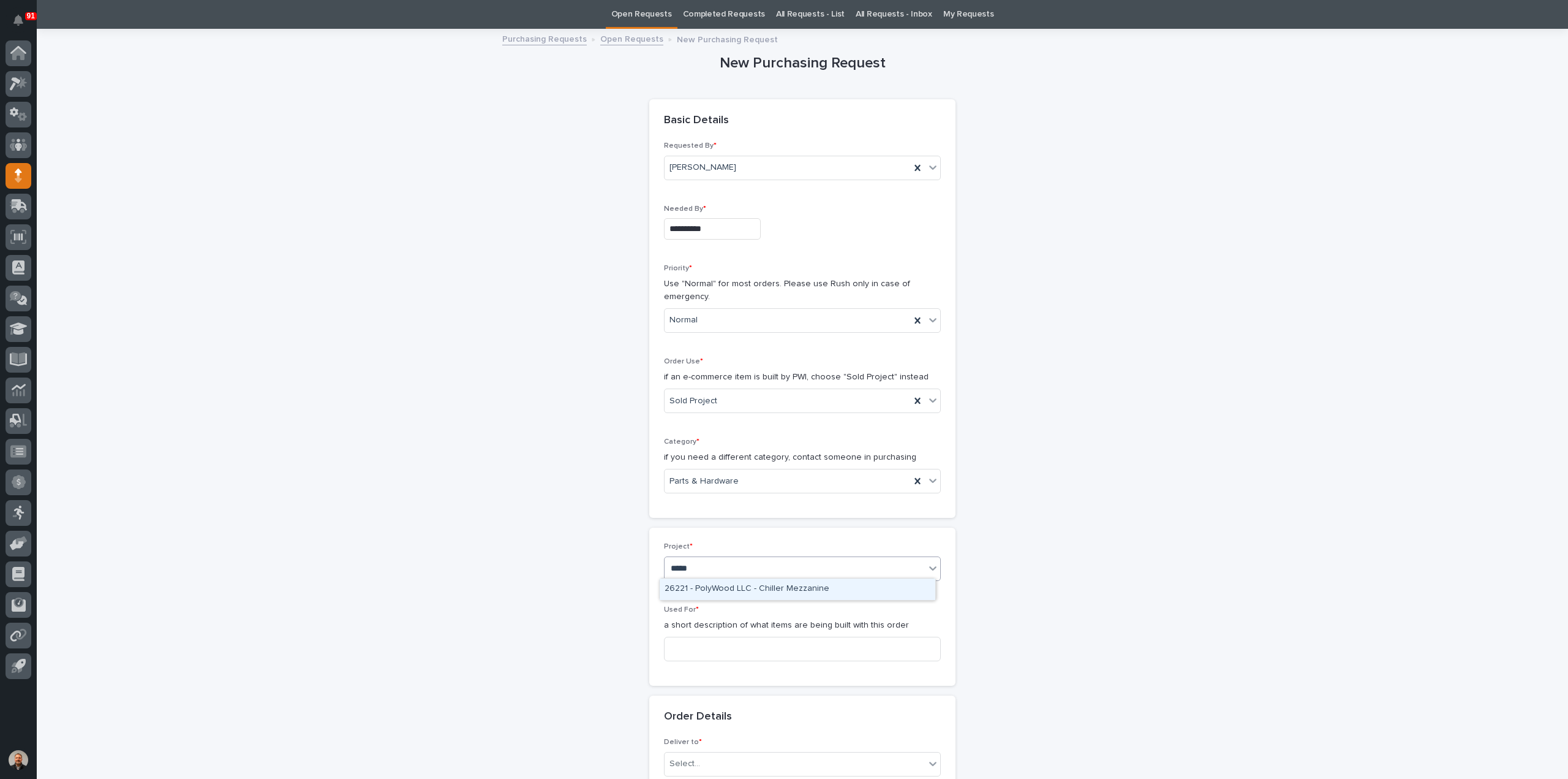
click at [733, 587] on div "26221 - PolyWood LLC - Chiller Mezzanine" at bounding box center [798, 589] width 276 height 21
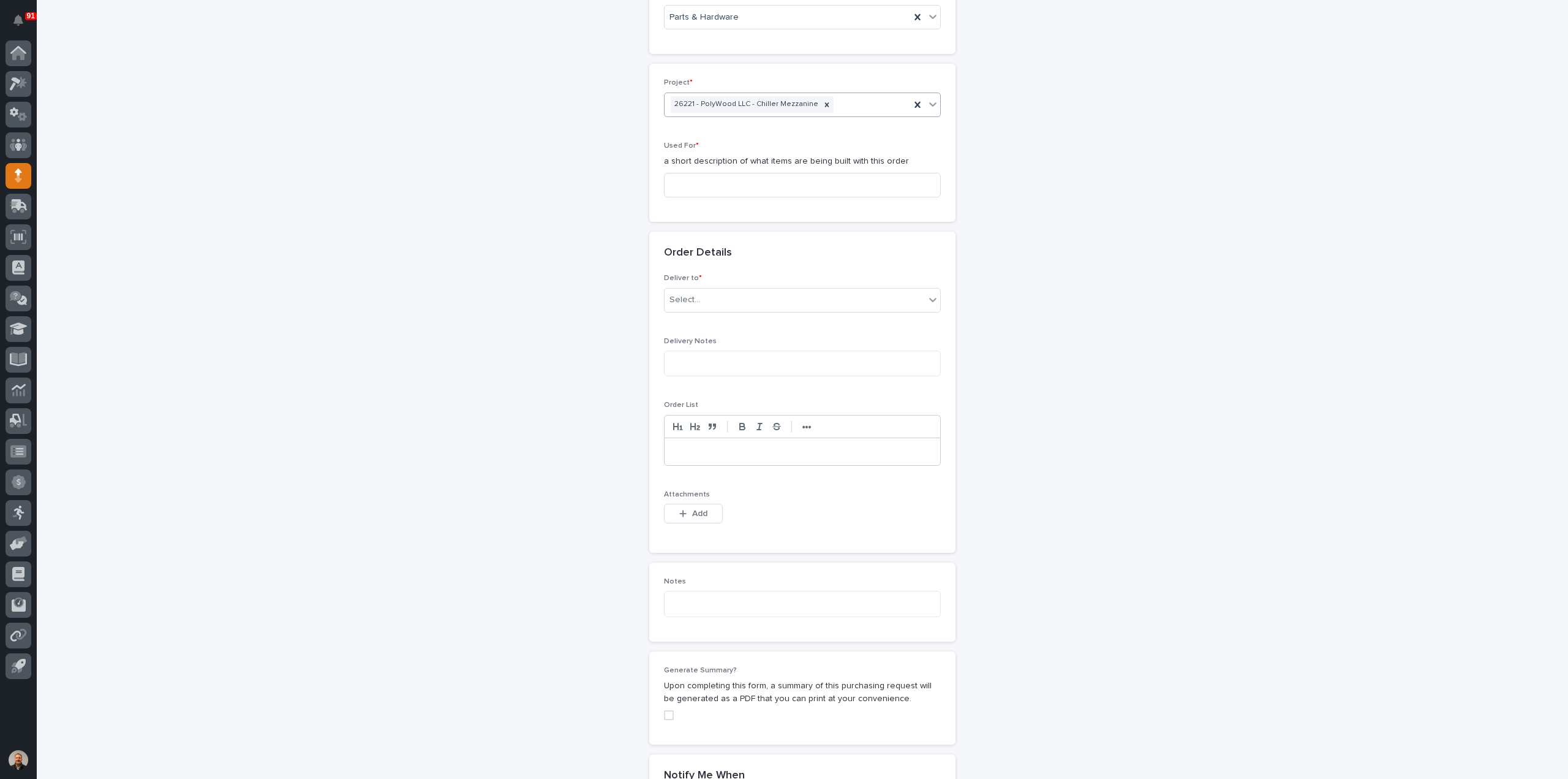
scroll to position [529, 0]
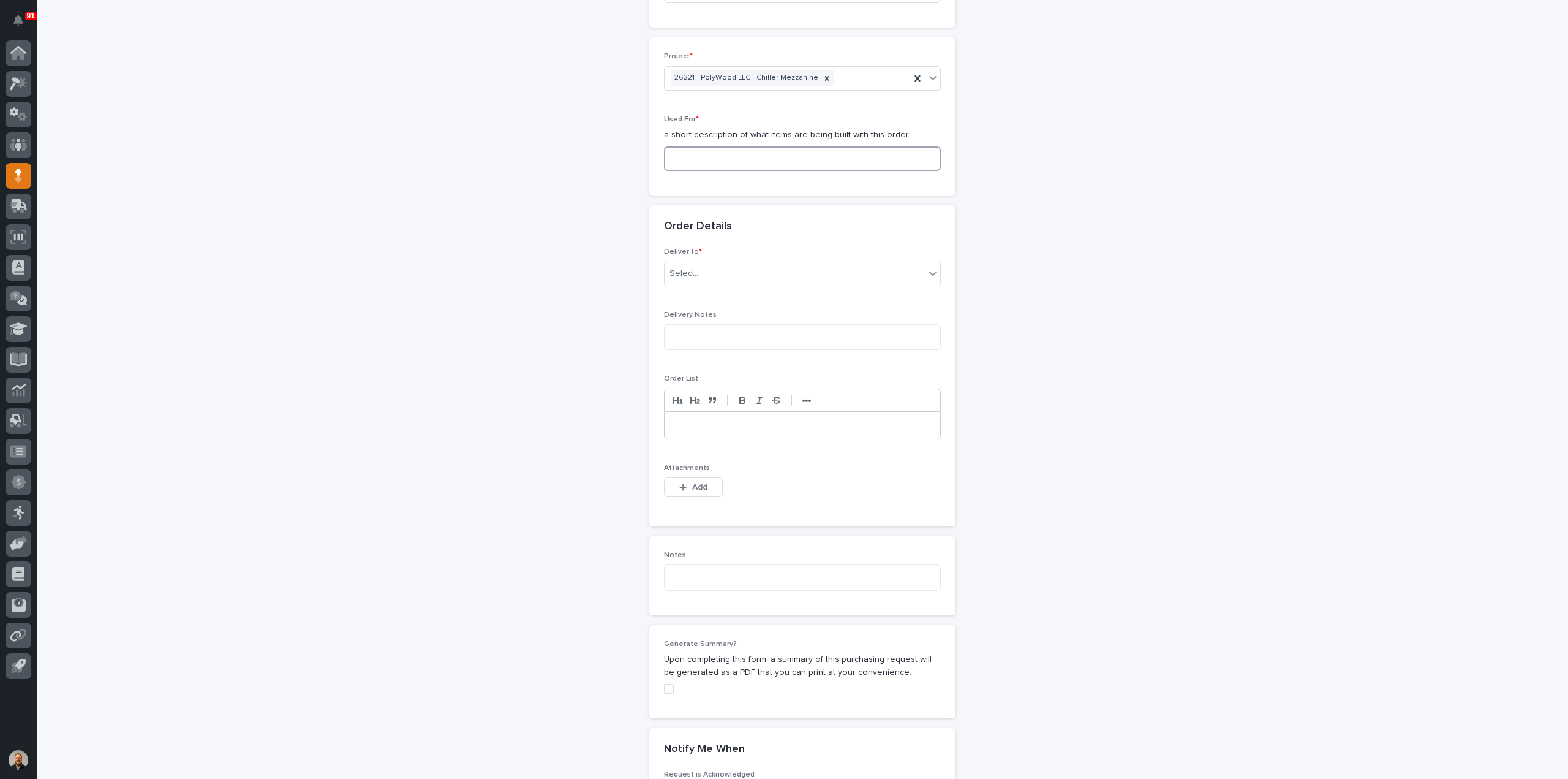
click at [686, 155] on input at bounding box center [802, 158] width 277 height 25
type input "Mezzanine"
click at [684, 268] on div "Select..." at bounding box center [685, 273] width 31 height 13
click at [691, 293] on div "PWI" at bounding box center [798, 293] width 276 height 21
click at [681, 484] on icon "button" at bounding box center [683, 486] width 6 height 6
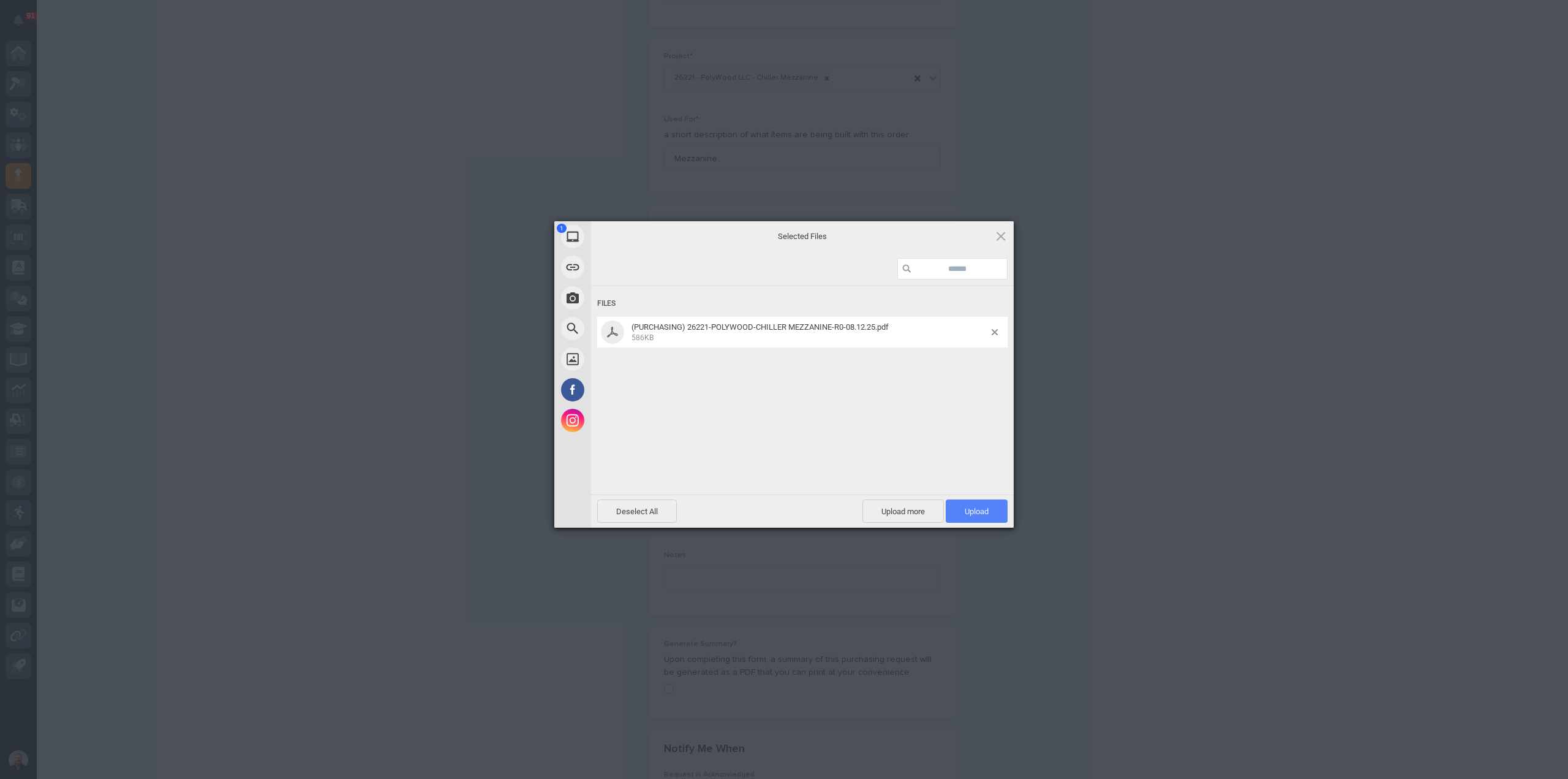
click at [975, 510] on span "Upload 1" at bounding box center [977, 511] width 24 height 9
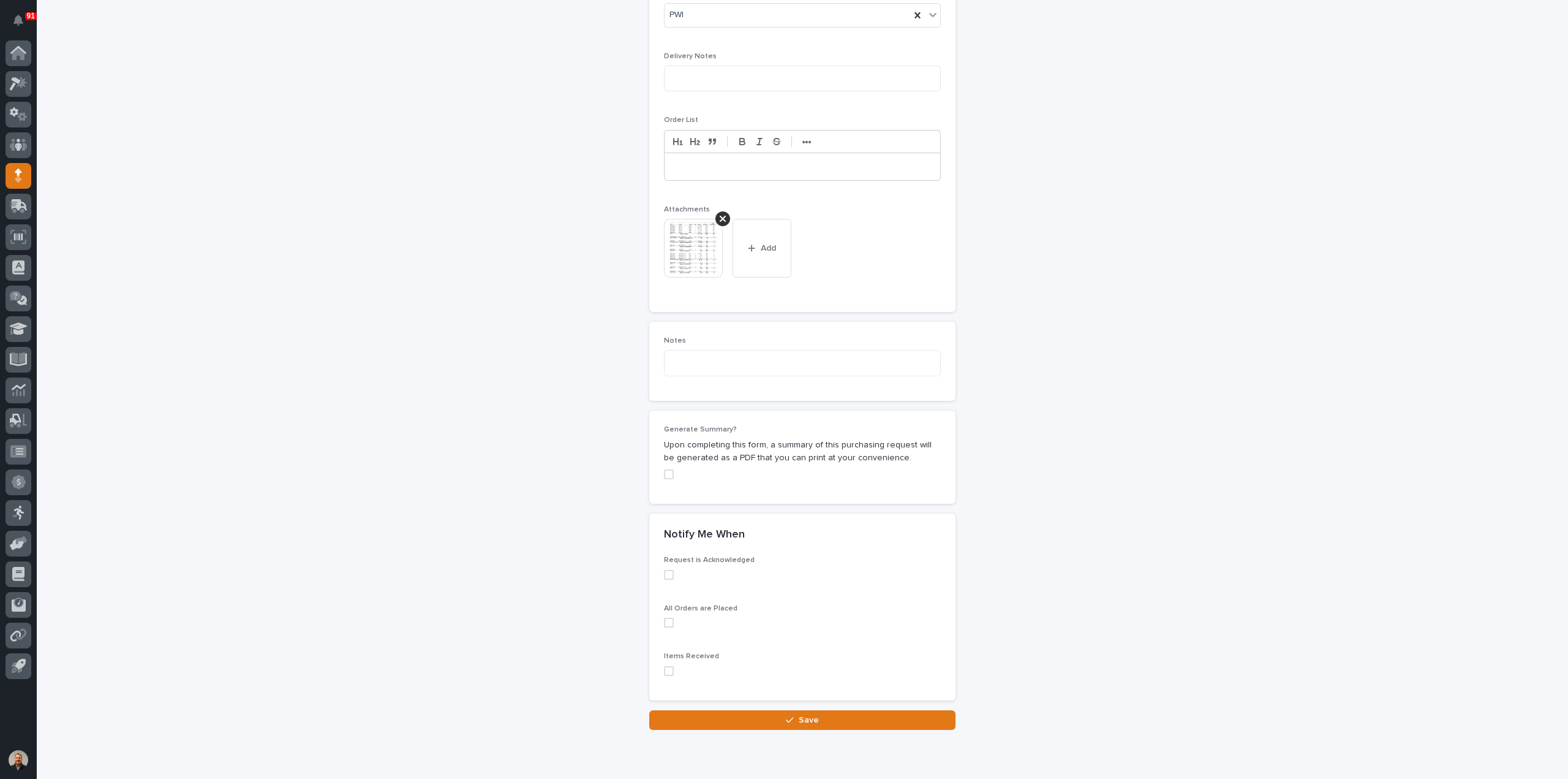
scroll to position [831, 0]
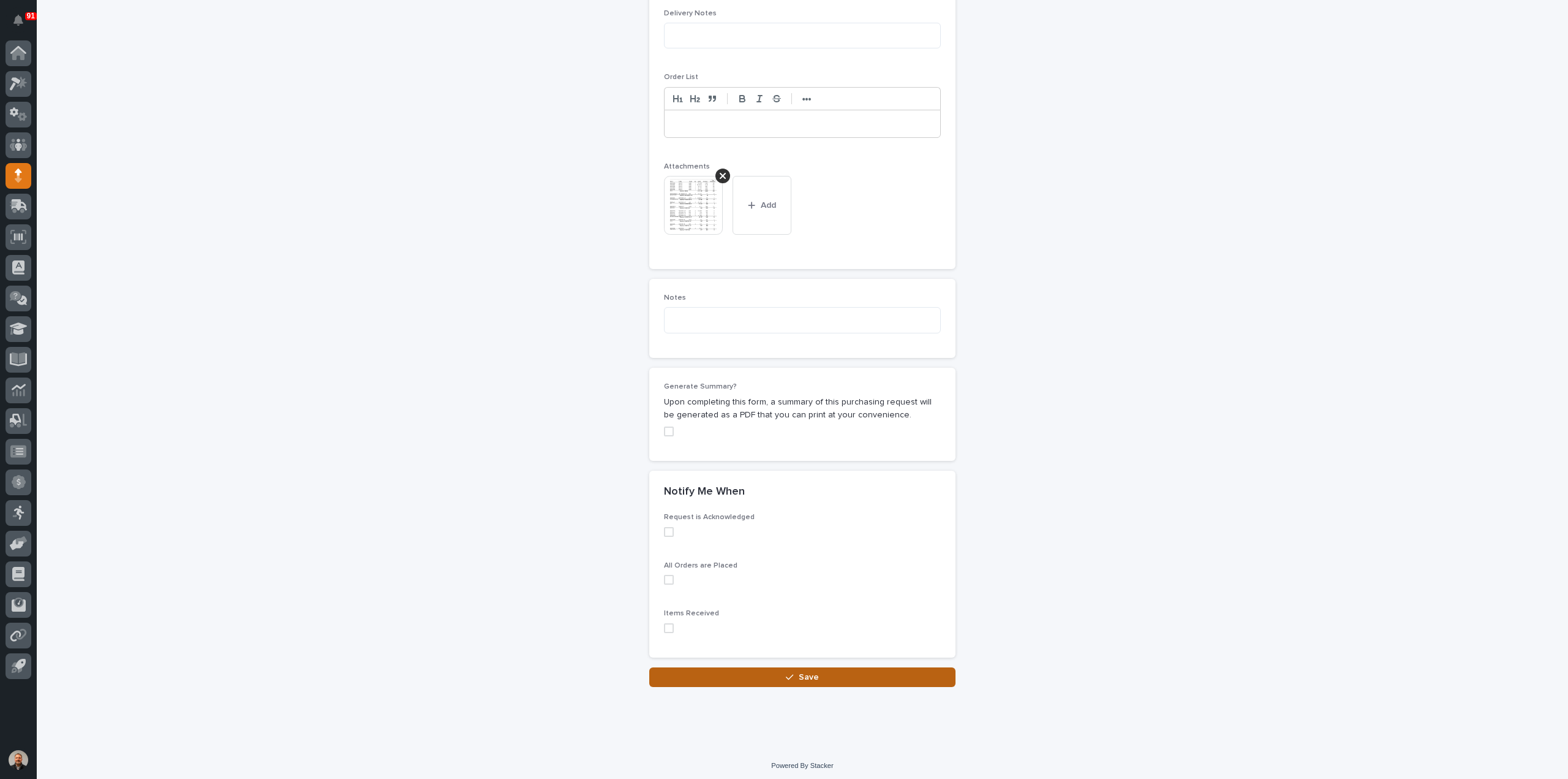
click at [807, 674] on span "Save" at bounding box center [809, 677] width 20 height 8
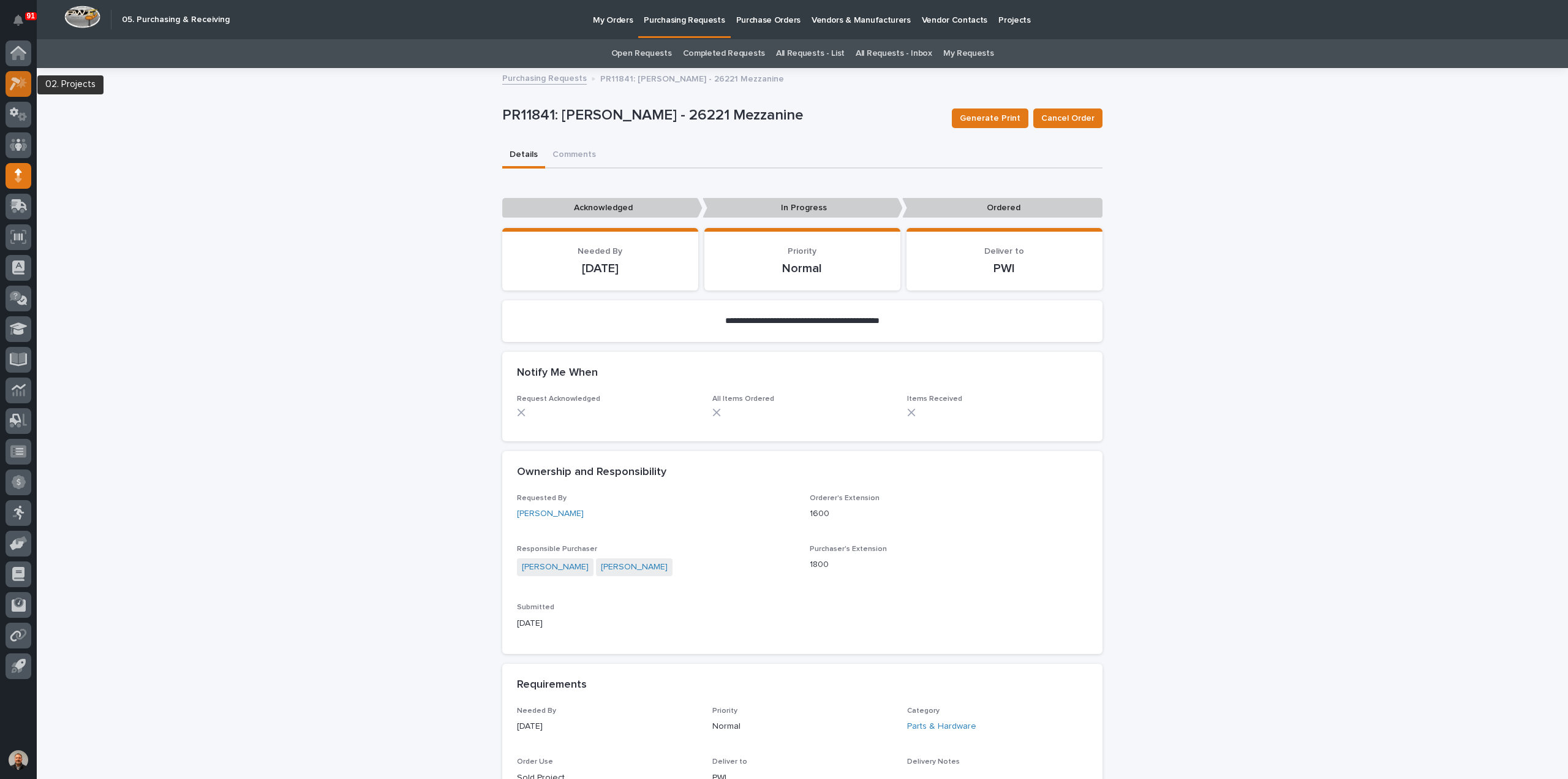
click at [16, 80] on icon at bounding box center [16, 83] width 11 height 14
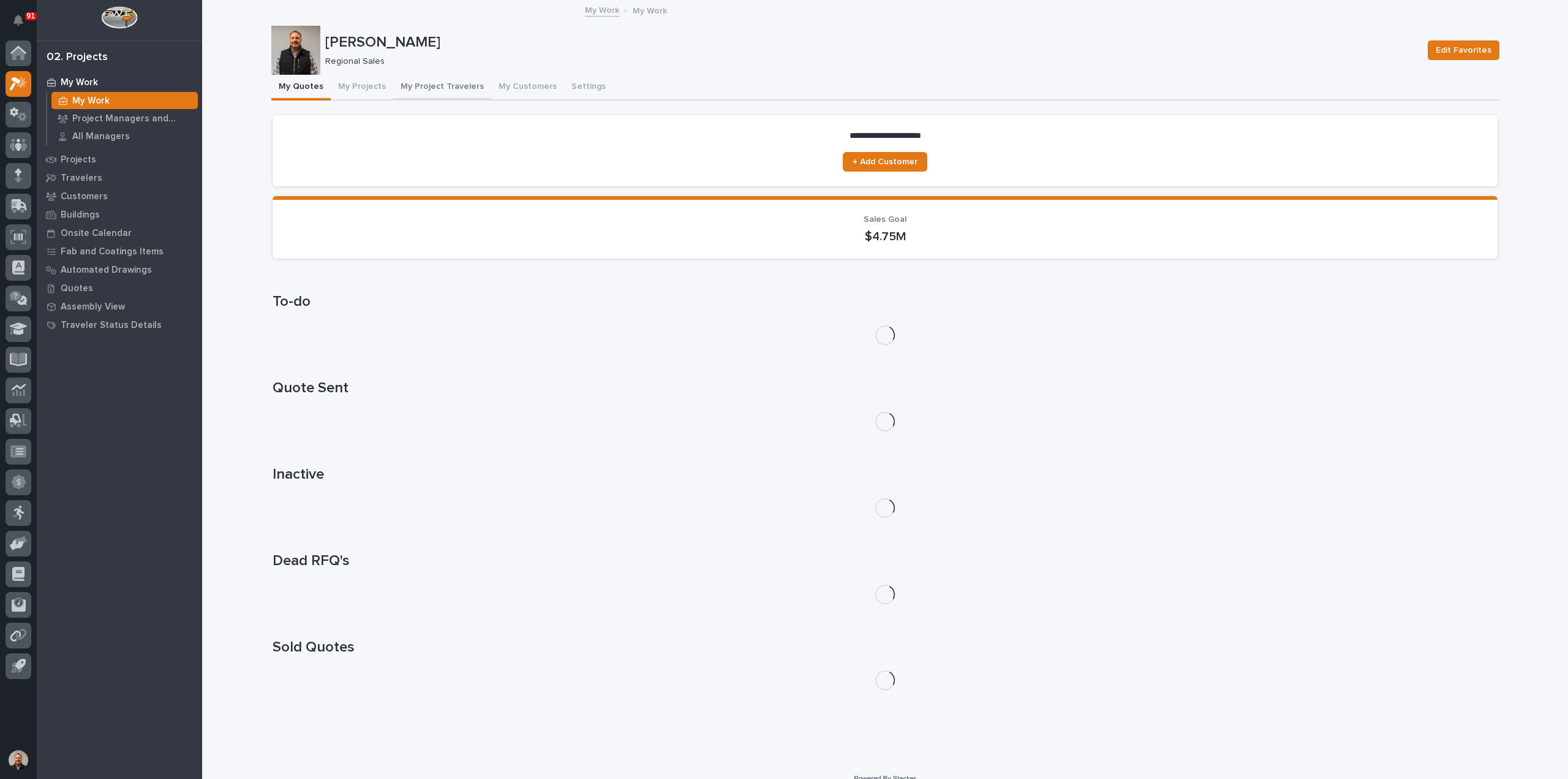
click at [450, 86] on button "My Project Travelers" at bounding box center [441, 88] width 98 height 26
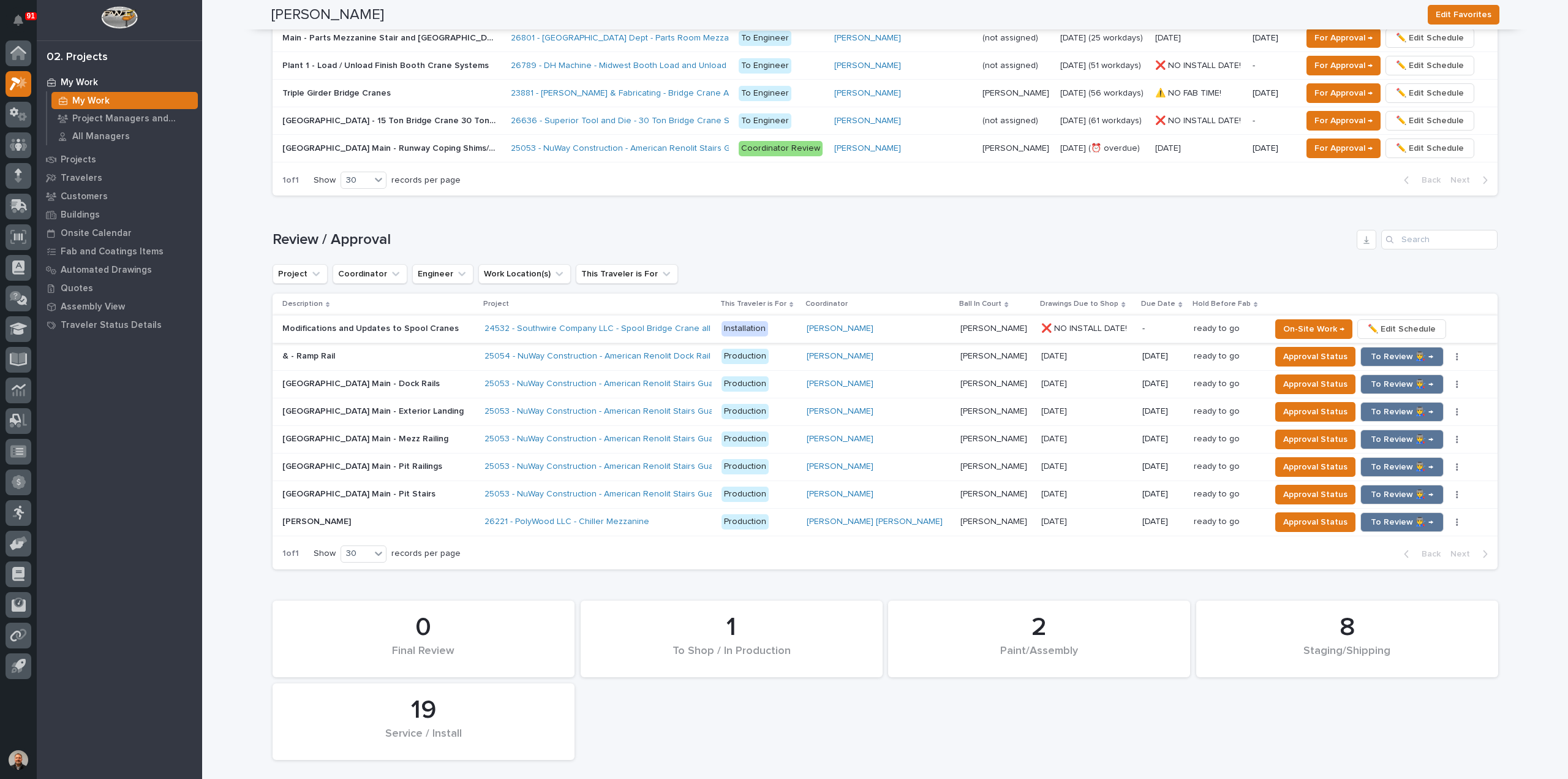
scroll to position [1042, 0]
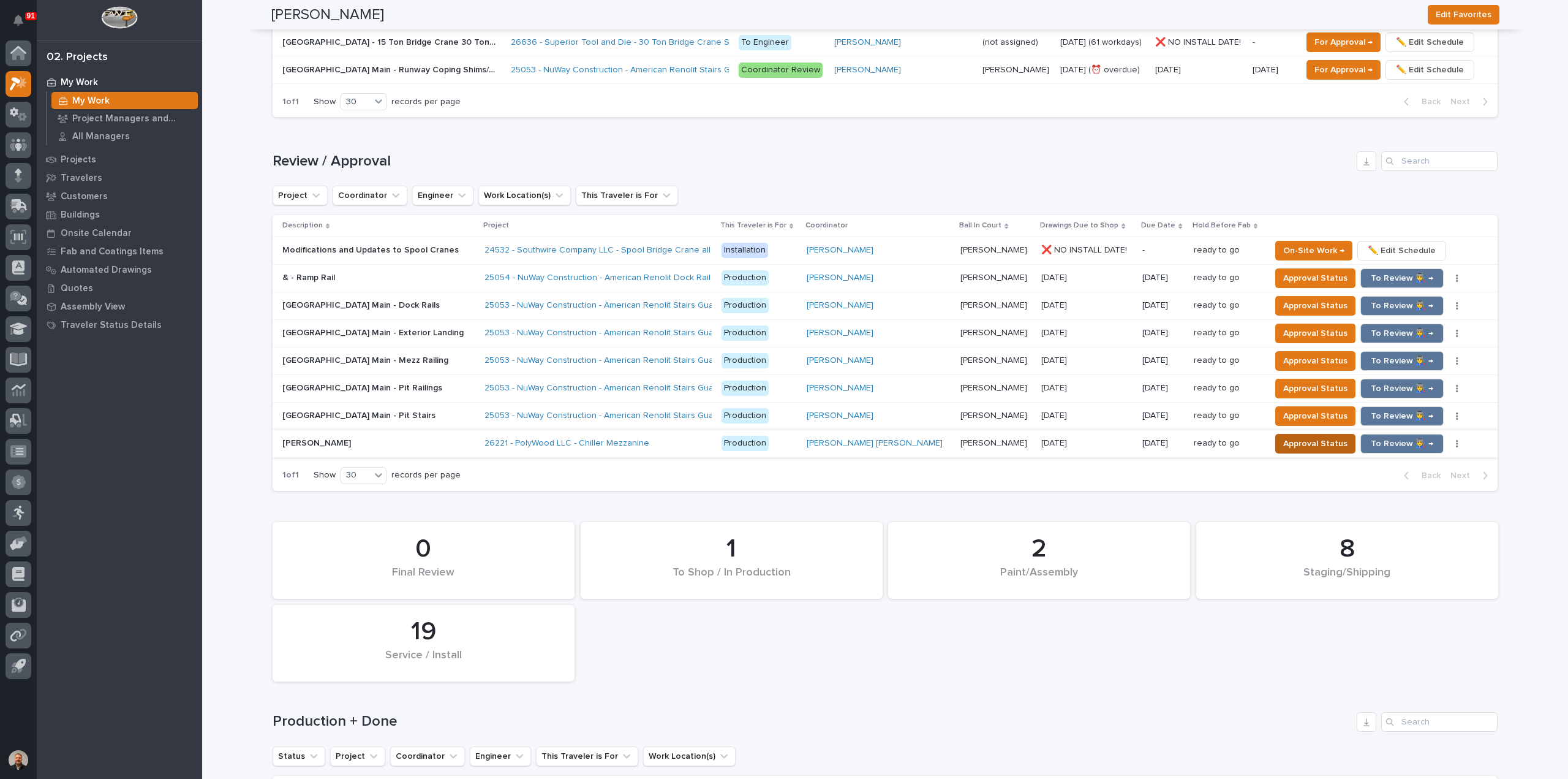
click at [1287, 436] on span "Approval Status" at bounding box center [1315, 443] width 64 height 15
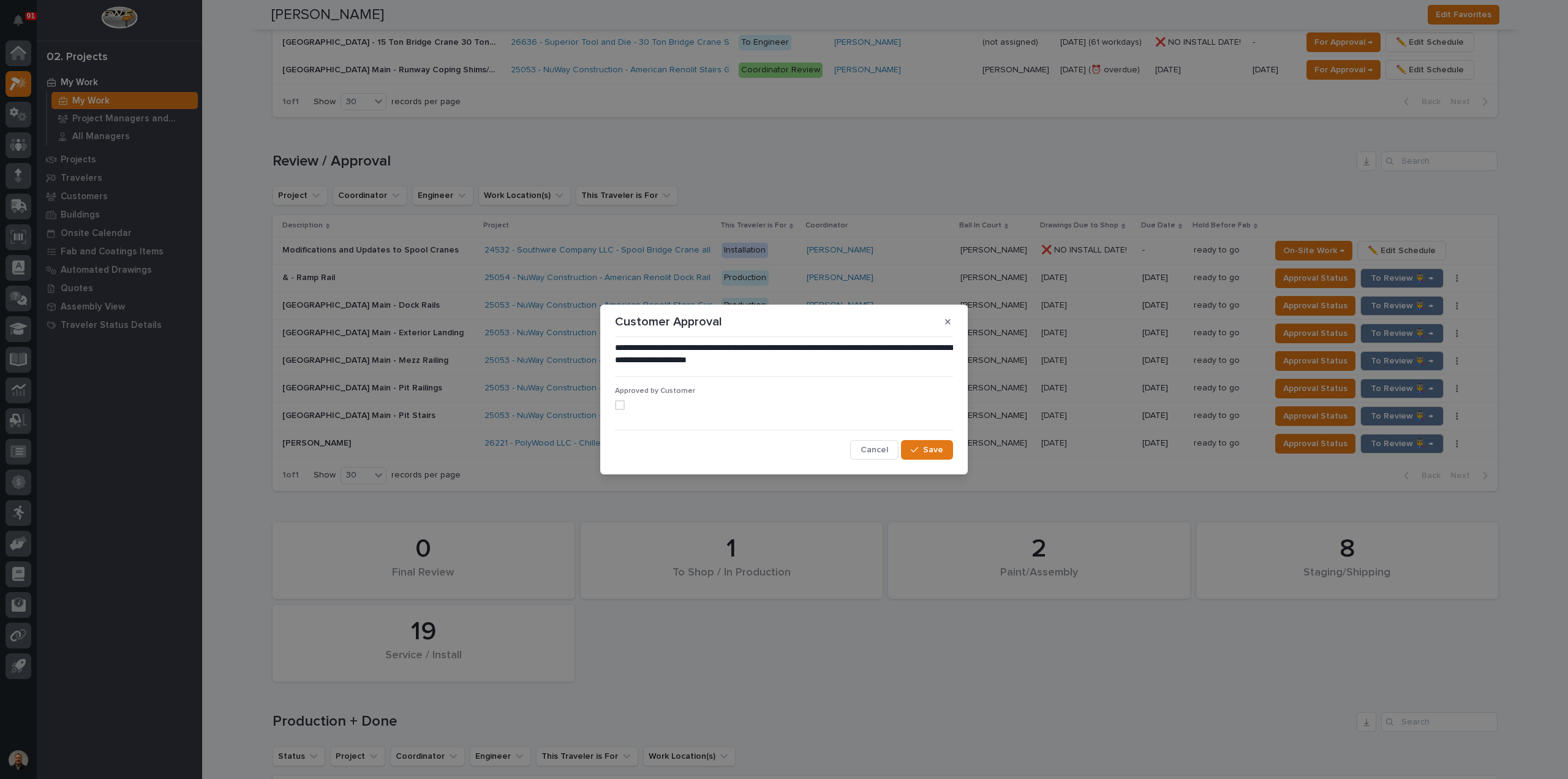
click at [618, 406] on span at bounding box center [620, 405] width 10 height 10
click at [934, 451] on span "Save" at bounding box center [933, 450] width 20 height 11
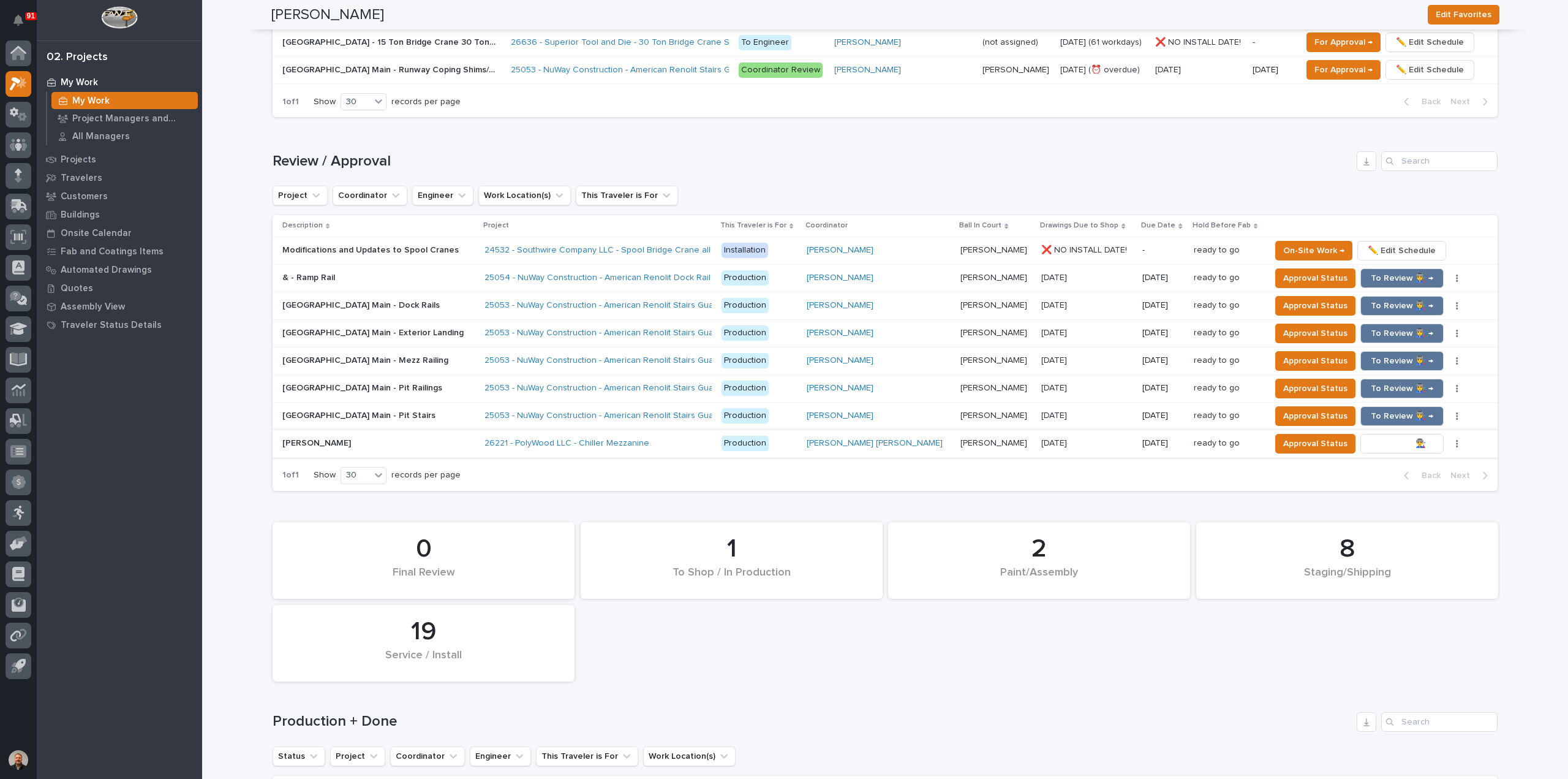
click at [1371, 438] on span "To Review 👨‍🏭 →" at bounding box center [1402, 443] width 62 height 15
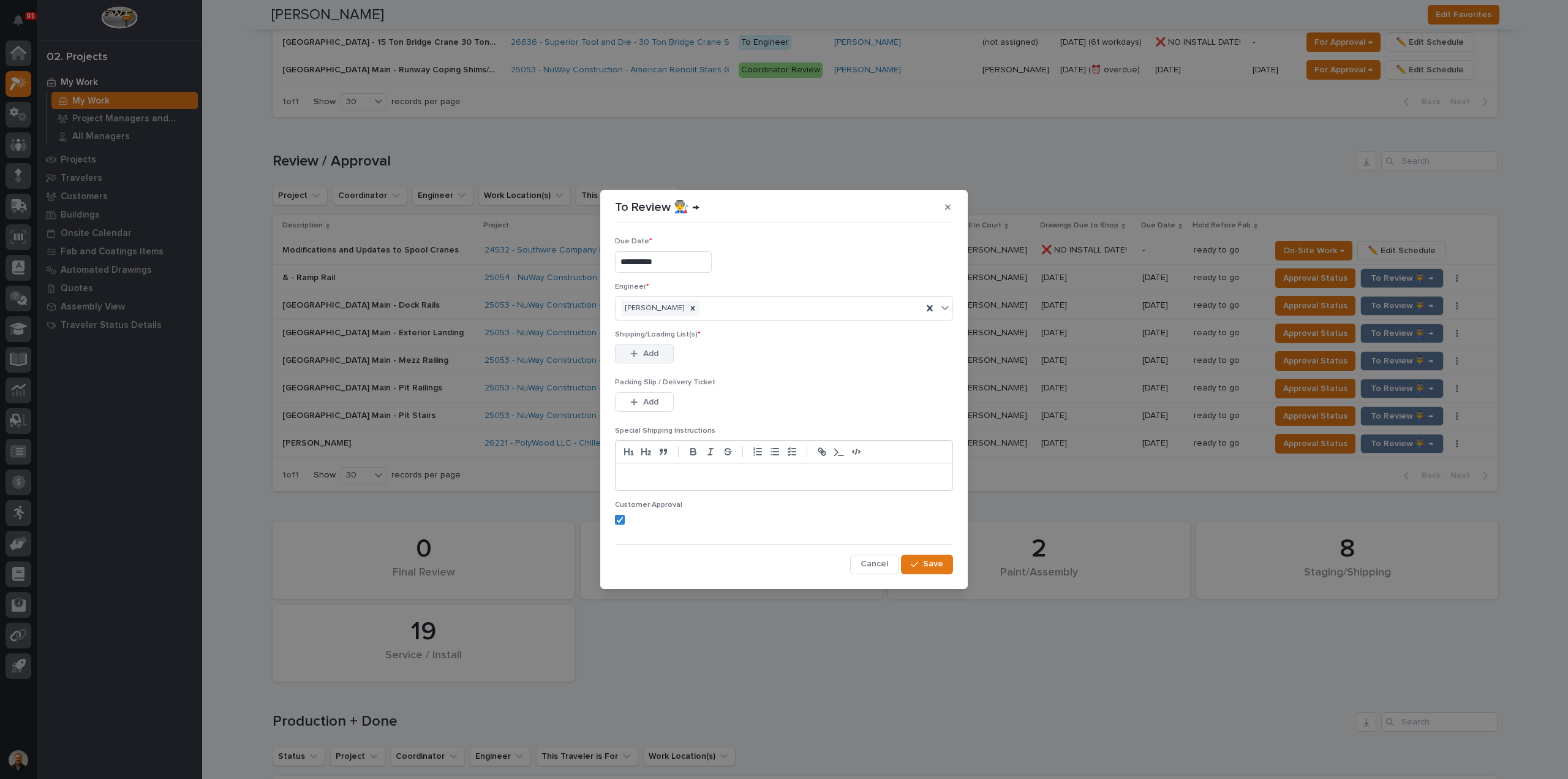
click at [653, 350] on span "Add" at bounding box center [651, 354] width 16 height 11
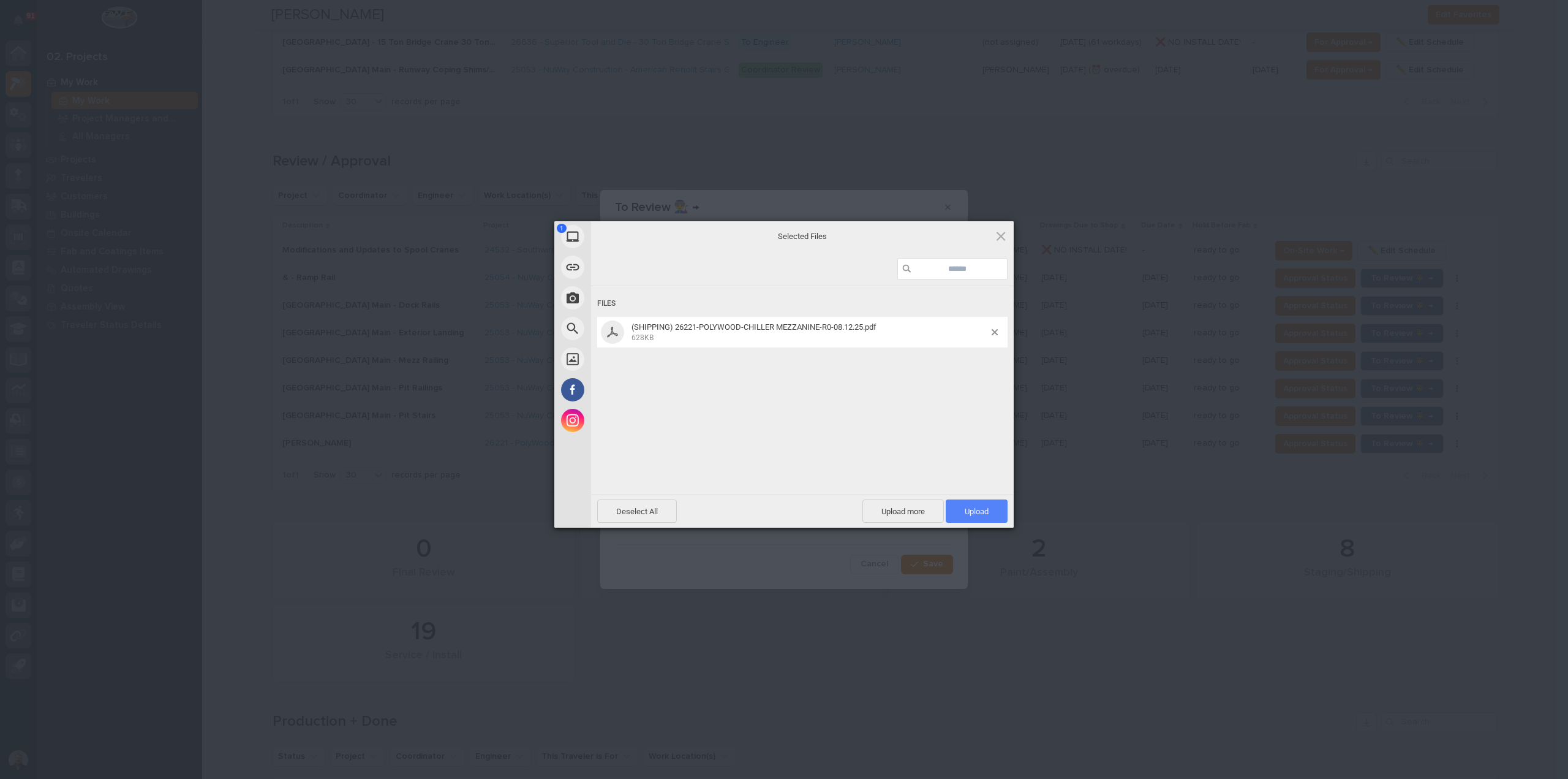
click at [981, 508] on span "Upload 1" at bounding box center [977, 511] width 24 height 9
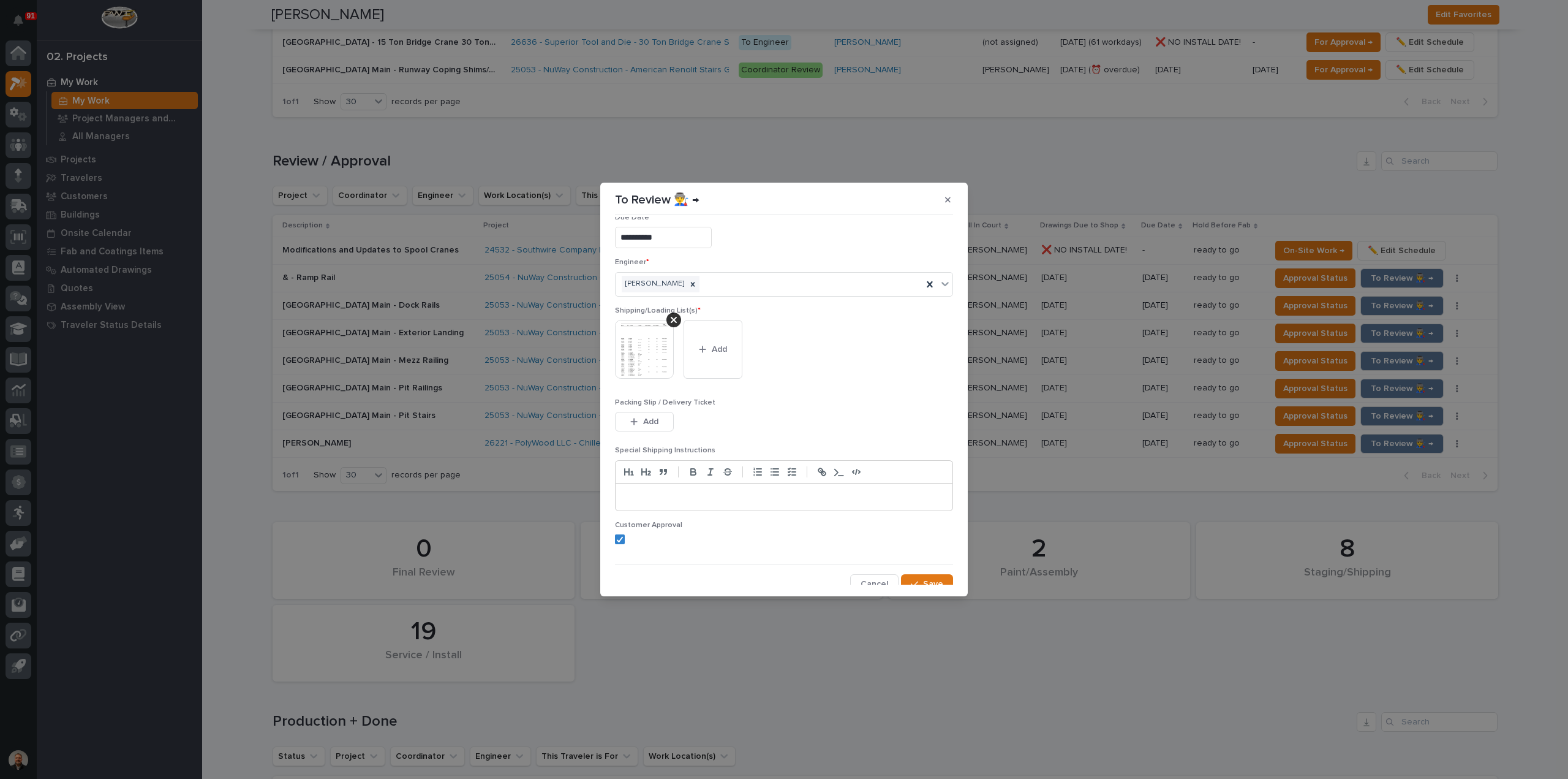
scroll to position [25, 0]
click at [927, 575] on span "Save" at bounding box center [933, 576] width 20 height 11
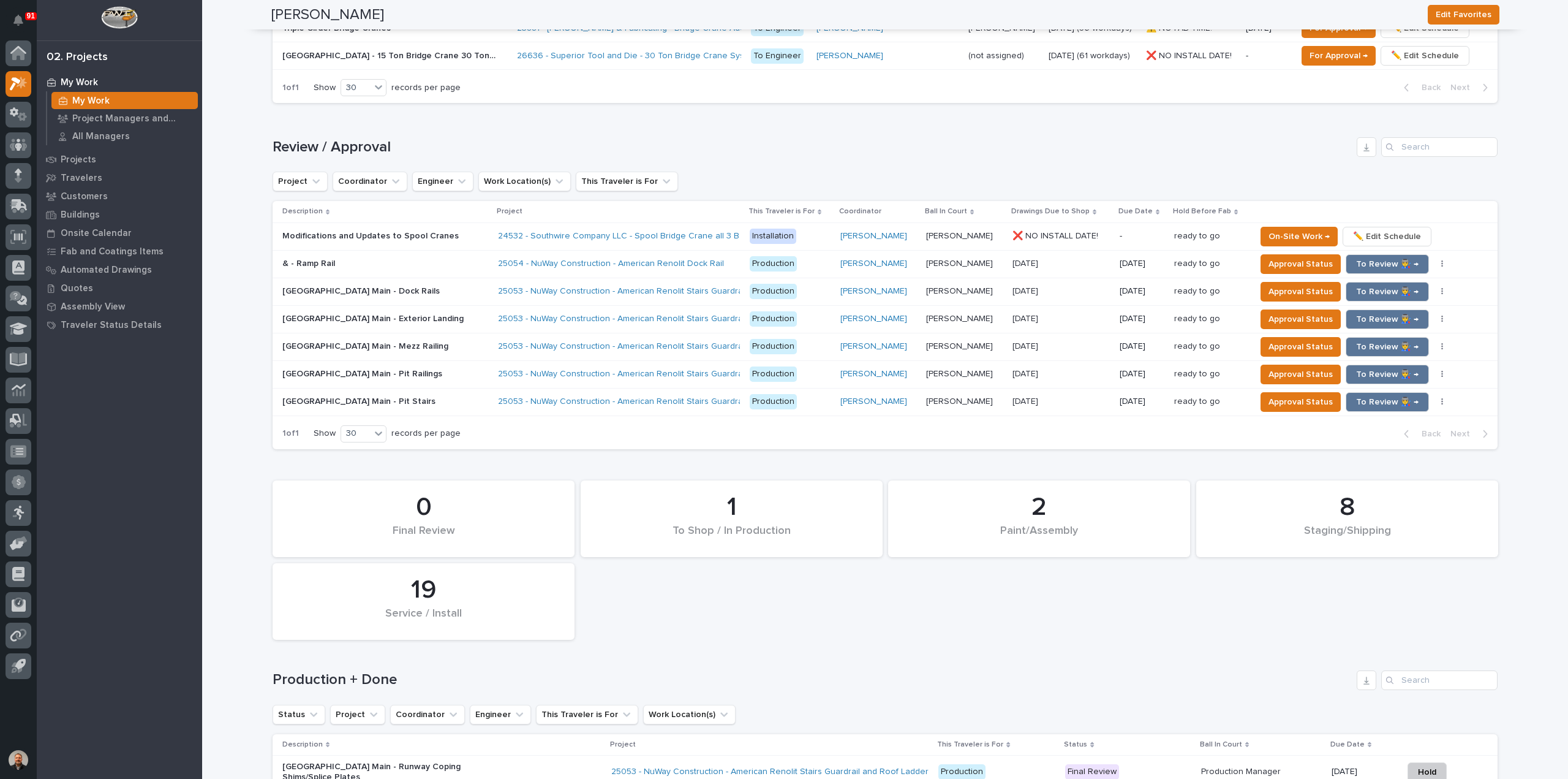
scroll to position [1014, 0]
